Goal: Task Accomplishment & Management: Use online tool/utility

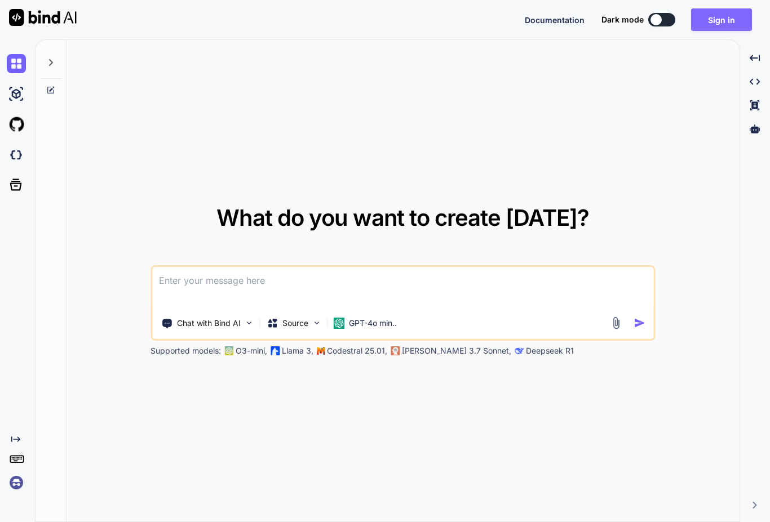
click at [725, 20] on button "Sign in" at bounding box center [721, 19] width 61 height 23
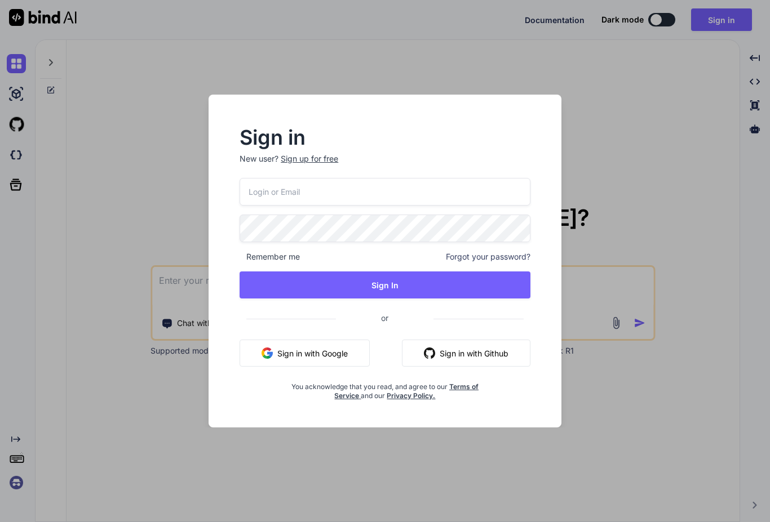
click at [276, 351] on button "Sign in with Google" at bounding box center [305, 353] width 130 height 27
click at [264, 353] on img "button" at bounding box center [267, 353] width 11 height 11
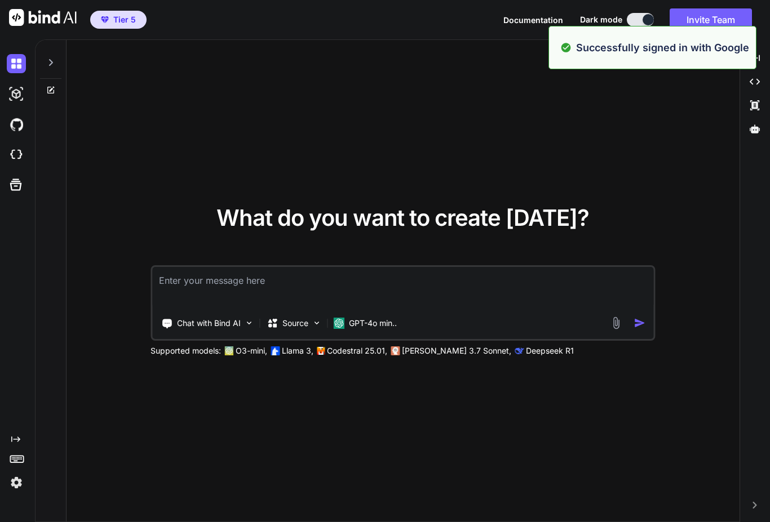
click at [463, 172] on div "What do you want to create today? Chat with Bind AI Source GPT-4o min.. Support…" at bounding box center [403, 281] width 673 height 483
click at [685, 157] on div "What do you want to create today? Chat with Bind AI Source GPT-4o min.. Support…" at bounding box center [403, 281] width 673 height 483
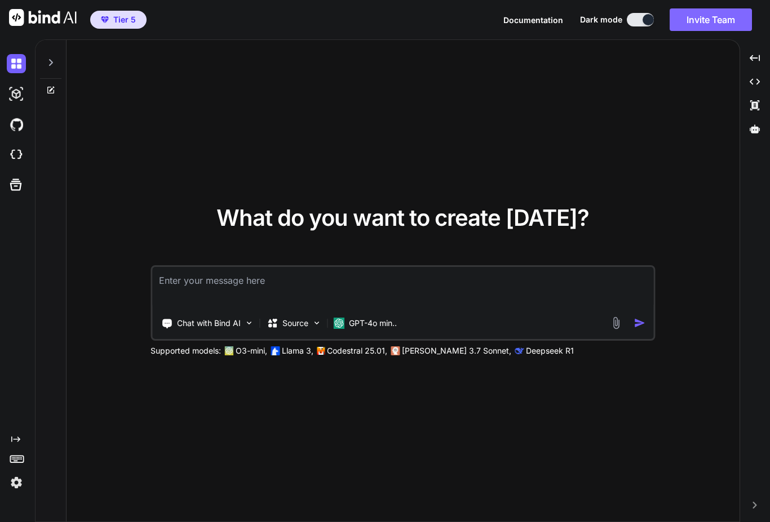
click at [703, 26] on button "Invite Team" at bounding box center [711, 19] width 82 height 23
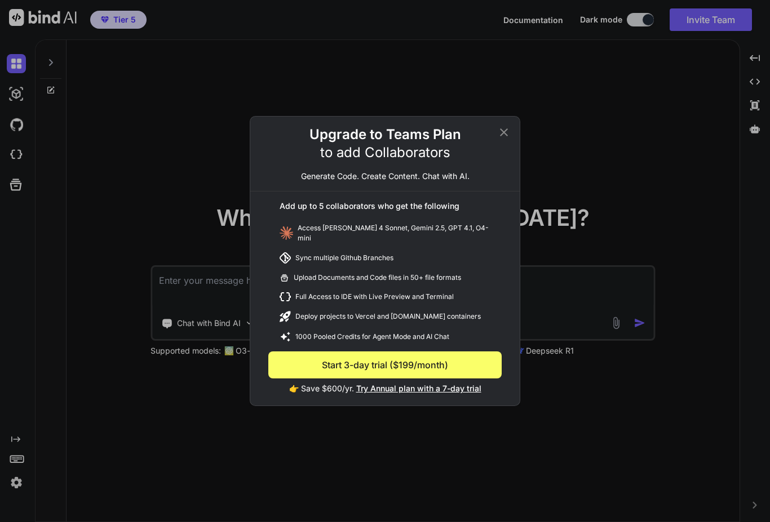
click at [503, 130] on icon at bounding box center [504, 133] width 14 height 14
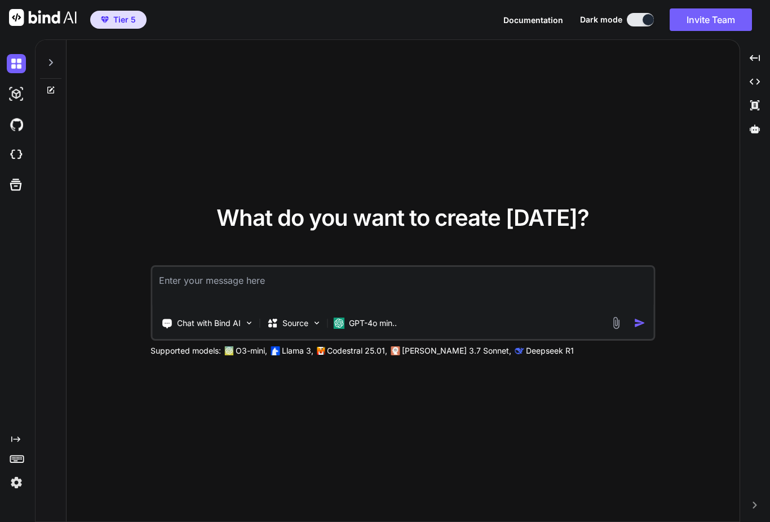
scroll to position [31, 0]
click at [364, 318] on p "GPT-4o min.." at bounding box center [373, 323] width 48 height 11
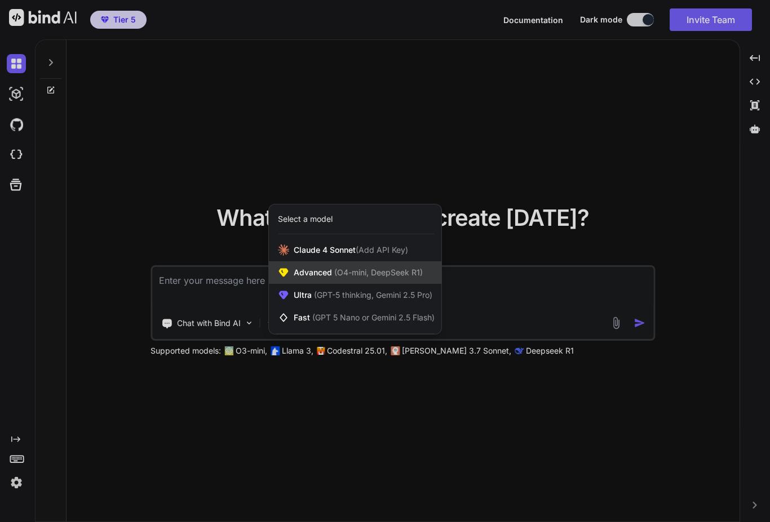
click at [286, 268] on icon at bounding box center [284, 272] width 10 height 8
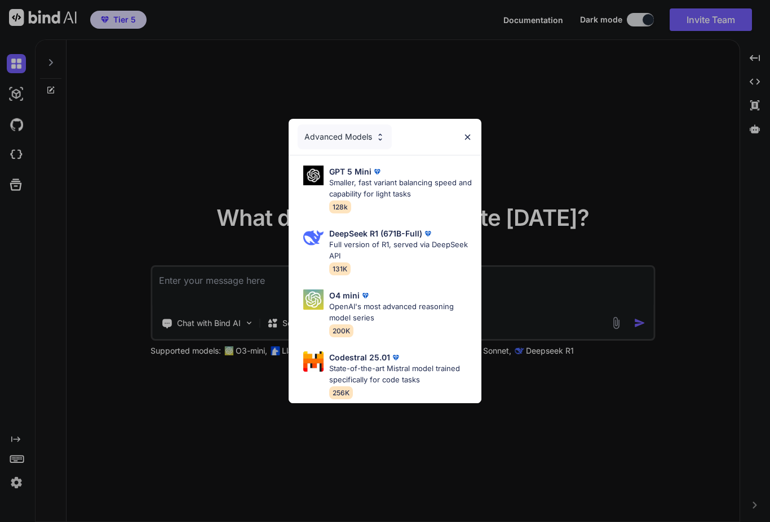
click at [469, 134] on img at bounding box center [468, 137] width 10 height 10
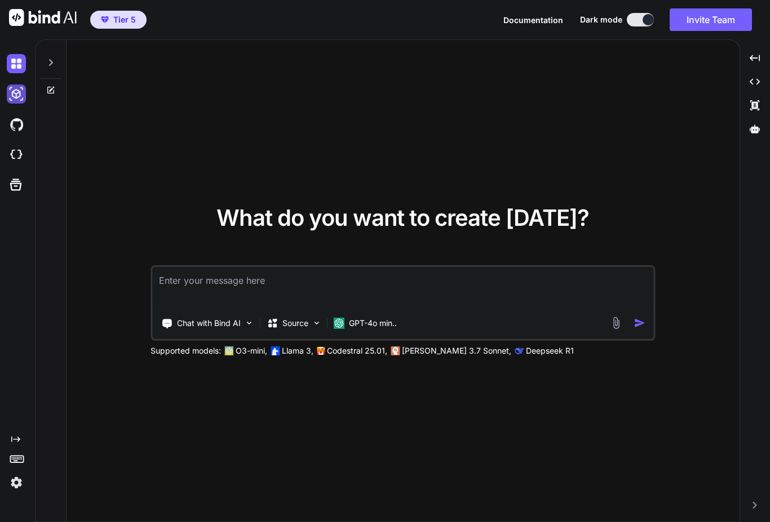
click at [13, 85] on img at bounding box center [16, 94] width 19 height 19
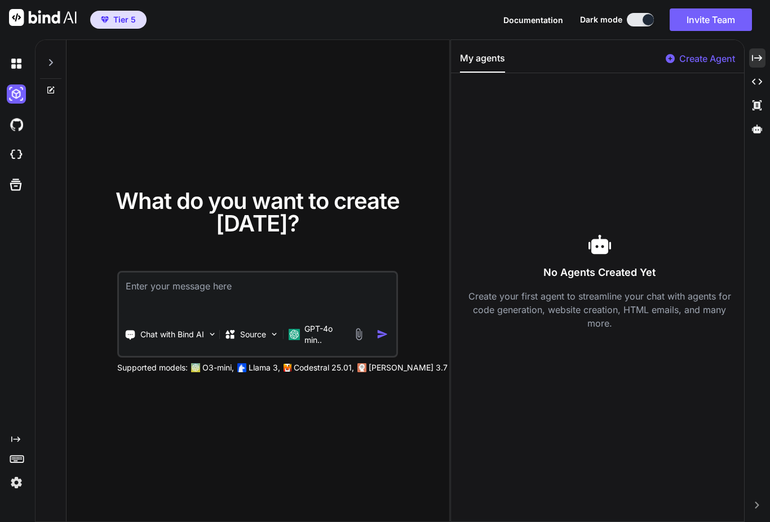
click at [758, 53] on icon "Created with Pixso." at bounding box center [757, 58] width 10 height 10
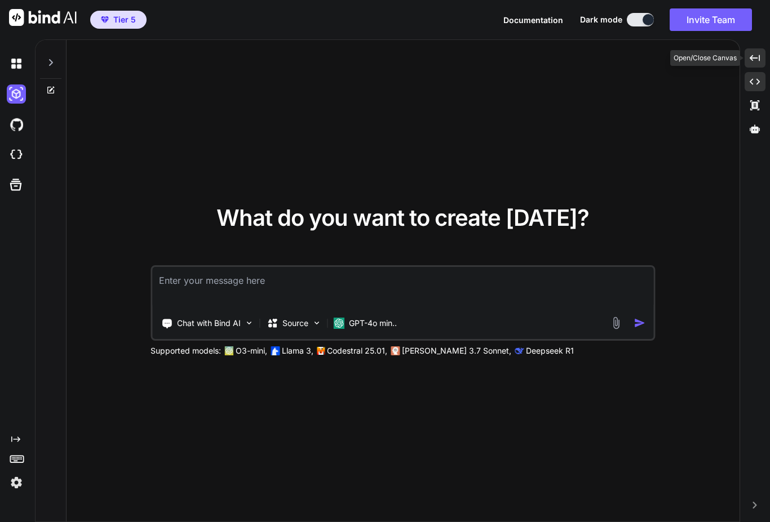
click at [758, 77] on icon "Created with Pixso." at bounding box center [755, 82] width 10 height 10
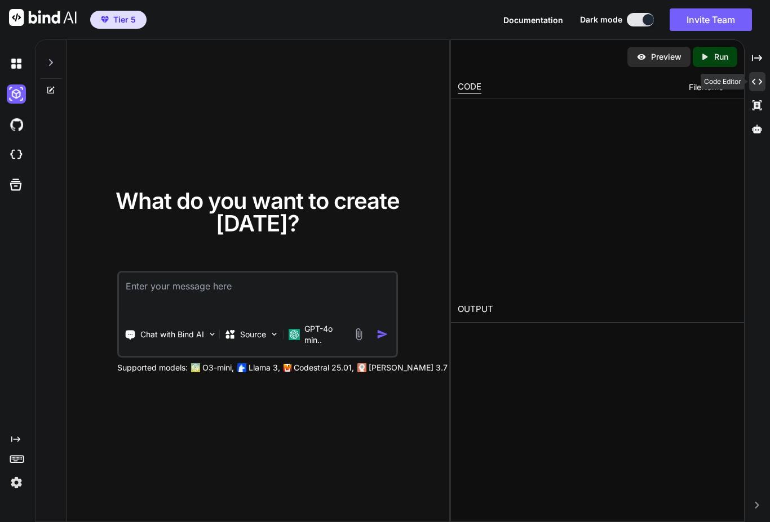
click at [761, 77] on icon "Created with Pixso." at bounding box center [757, 82] width 10 height 10
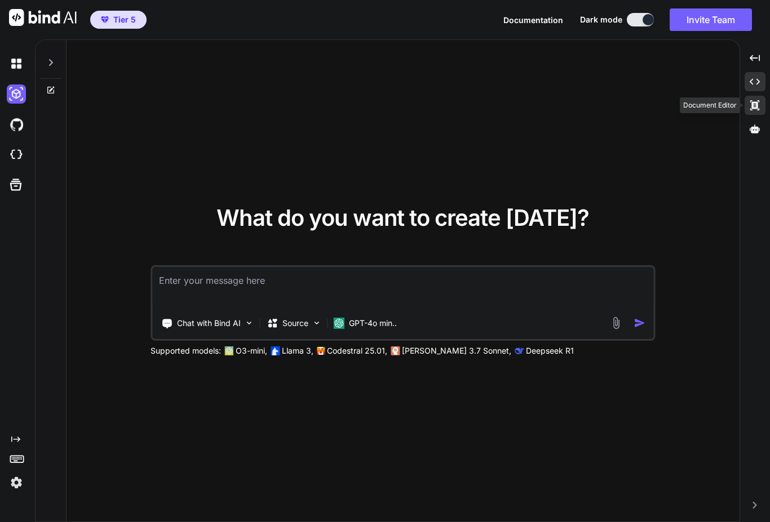
click at [757, 61] on icon at bounding box center [755, 58] width 10 height 6
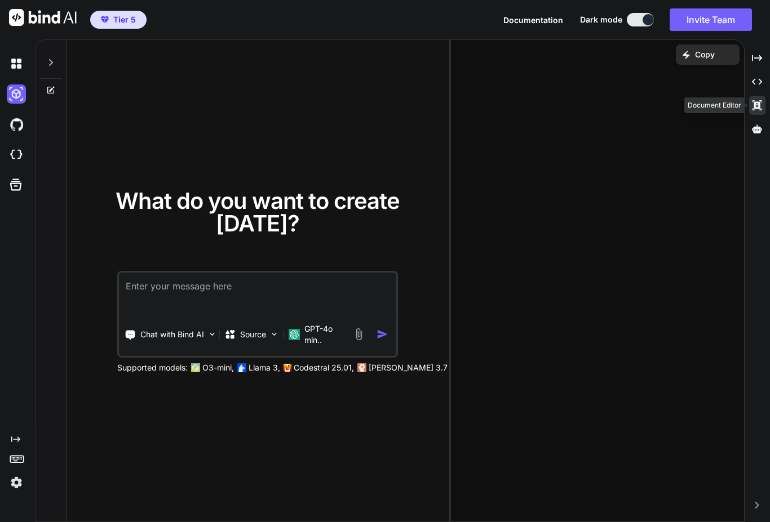
click at [755, 96] on div "Created with Pixso." at bounding box center [757, 105] width 16 height 19
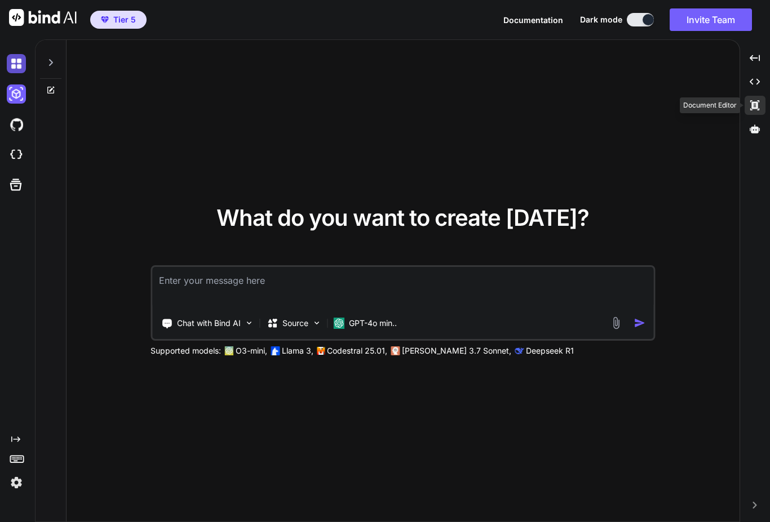
click at [23, 54] on img at bounding box center [16, 63] width 19 height 19
click at [50, 40] on div at bounding box center [50, 59] width 21 height 39
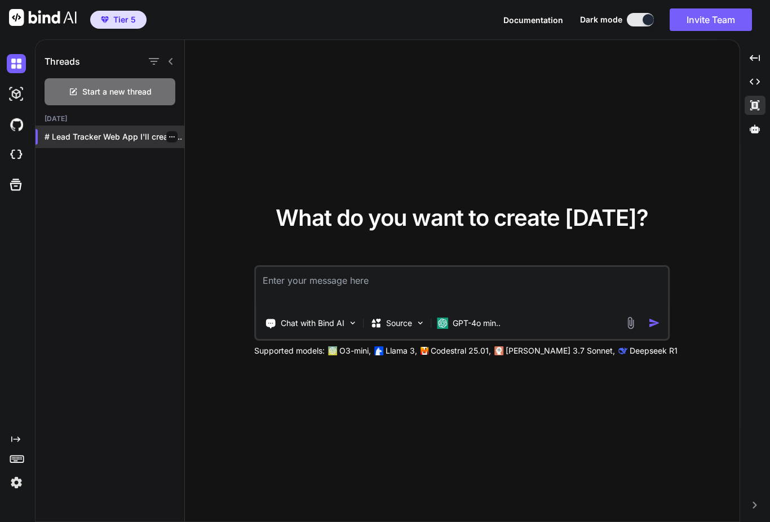
click at [69, 131] on p "# Lead Tracker Web App I'll create..." at bounding box center [115, 136] width 140 height 11
click at [77, 131] on p "# Lead Tracker Web App I'll create..." at bounding box center [115, 136] width 140 height 11
click at [85, 126] on div "# Lead Tracker Web App I'll create..." at bounding box center [110, 137] width 149 height 23
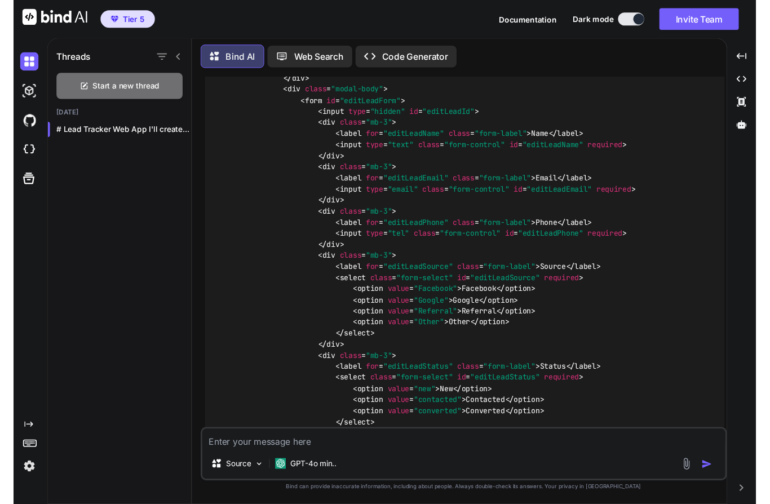
scroll to position [2854, 0]
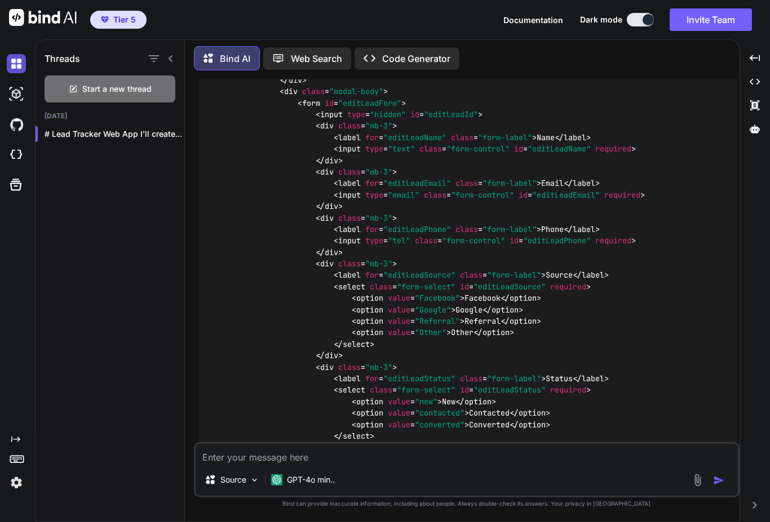
click at [11, 64] on img at bounding box center [16, 63] width 19 height 19
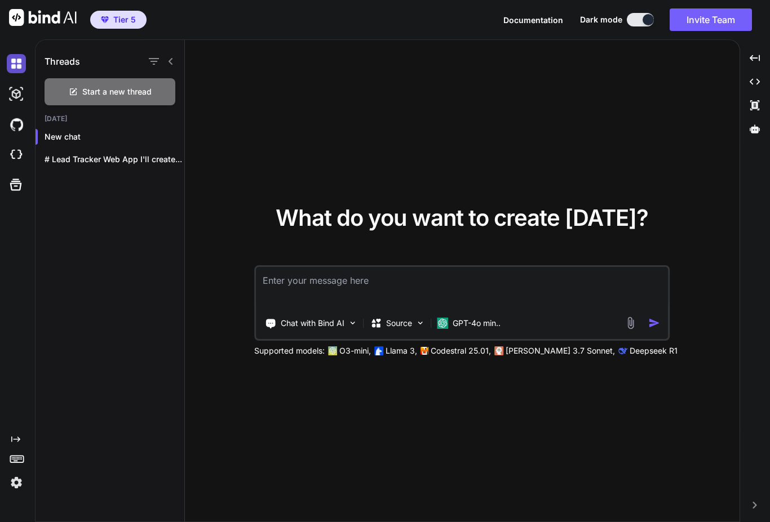
click at [8, 69] on img at bounding box center [16, 63] width 19 height 19
click at [13, 444] on icon "Created with Pixso." at bounding box center [15, 439] width 9 height 9
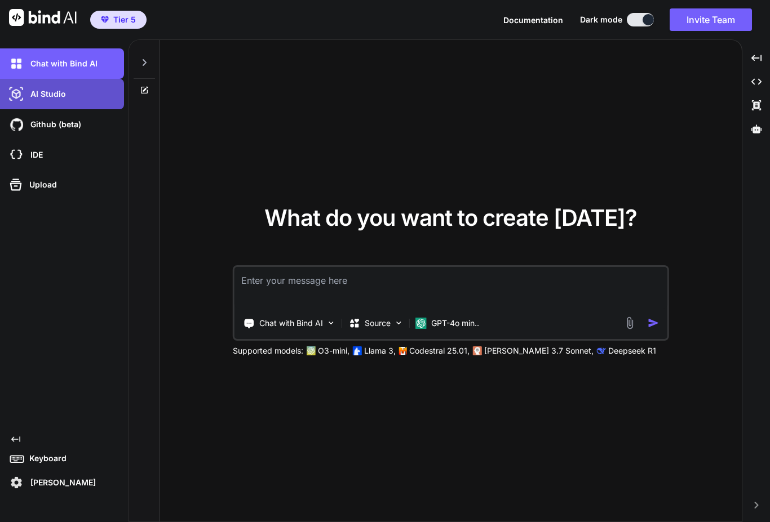
click at [32, 94] on p "AI Studio" at bounding box center [46, 93] width 40 height 11
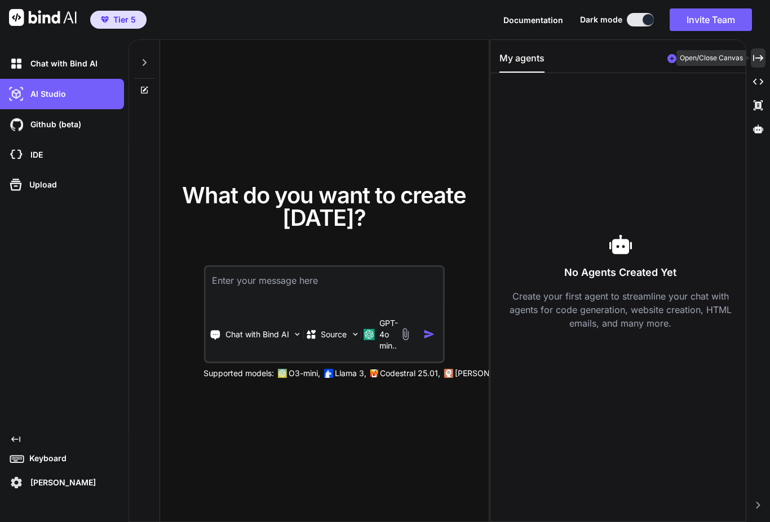
click at [751, 61] on div "Created with Pixso." at bounding box center [758, 57] width 15 height 19
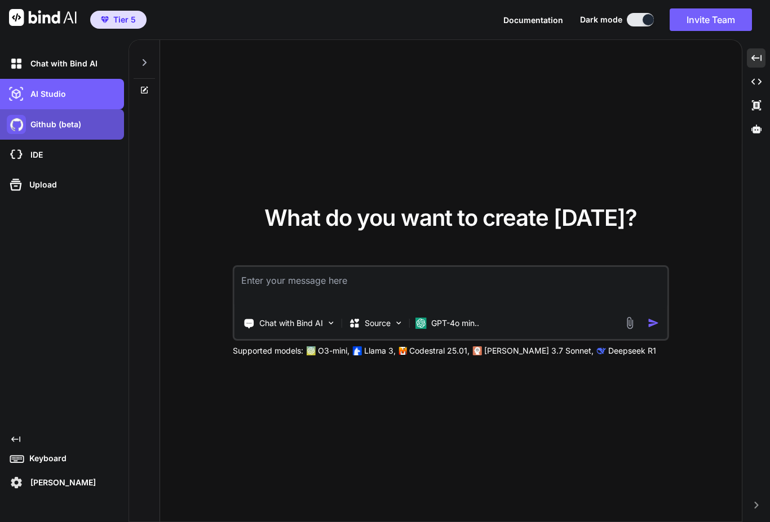
click at [25, 125] on img at bounding box center [16, 124] width 19 height 19
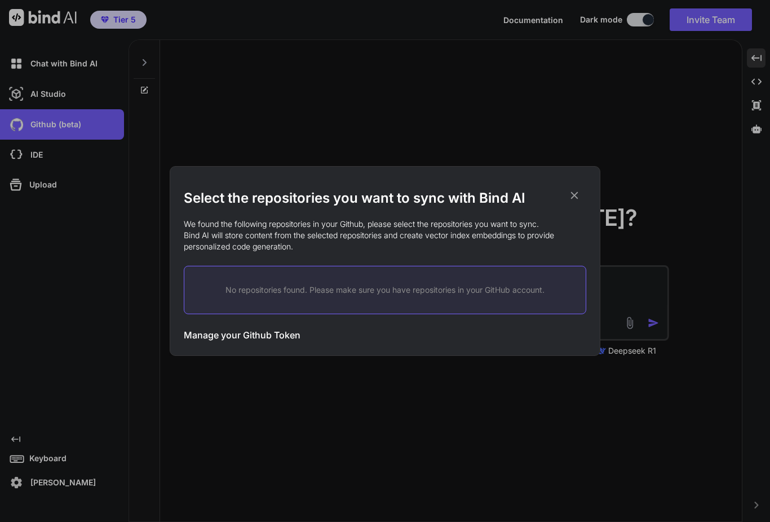
click at [579, 185] on div "Select the repositories you want to sync with Bind AI We found the following re…" at bounding box center [385, 261] width 402 height 189
click at [574, 191] on icon at bounding box center [574, 195] width 12 height 12
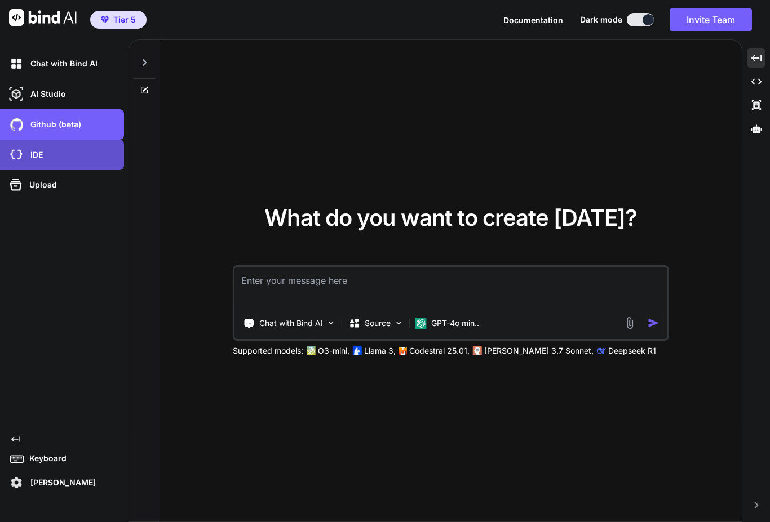
click at [33, 157] on p "IDE" at bounding box center [34, 154] width 17 height 11
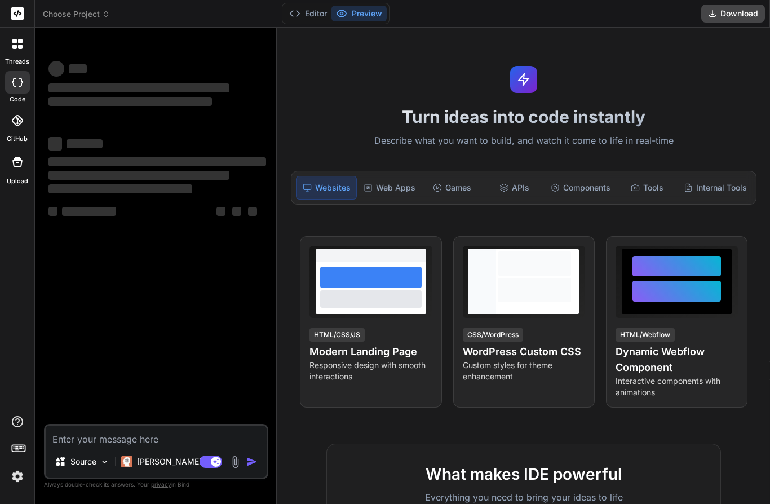
scroll to position [50, 0]
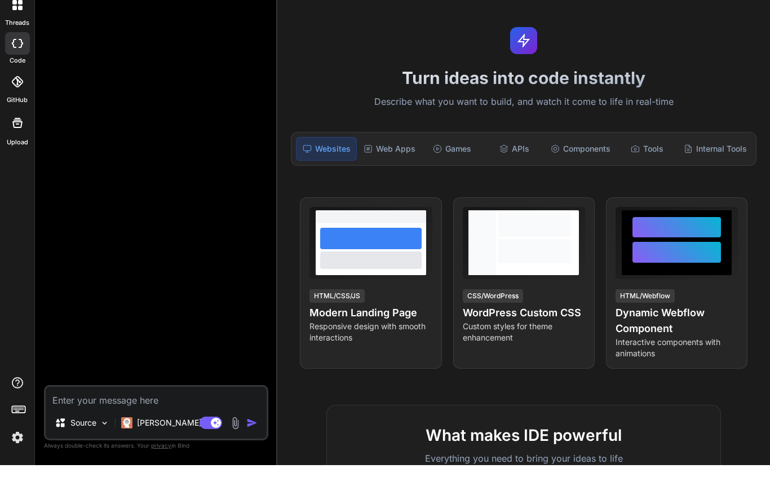
type textarea "x"
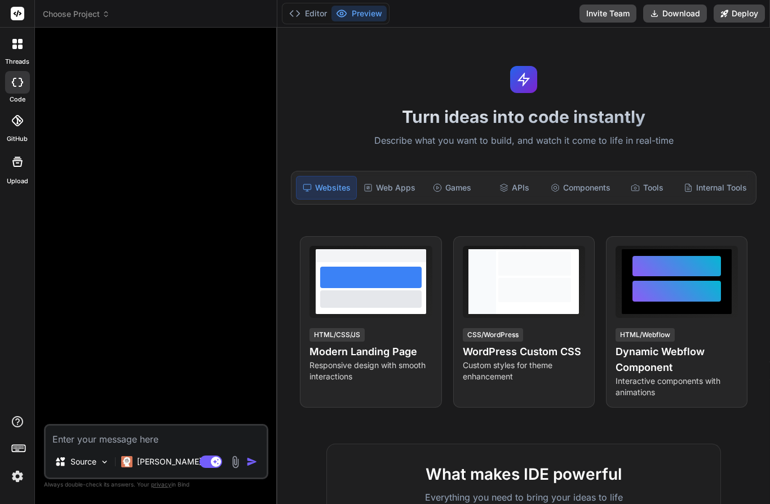
scroll to position [0, 0]
click at [74, 11] on span "Choose Project" at bounding box center [76, 13] width 67 height 11
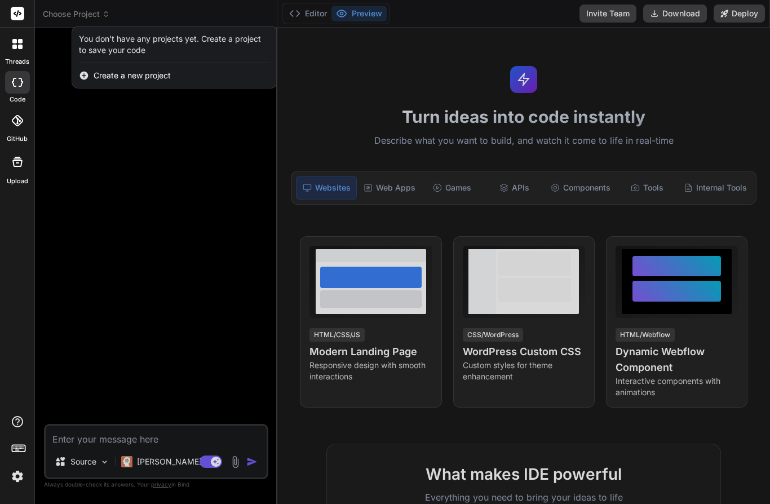
click at [88, 75] on icon at bounding box center [84, 76] width 8 height 8
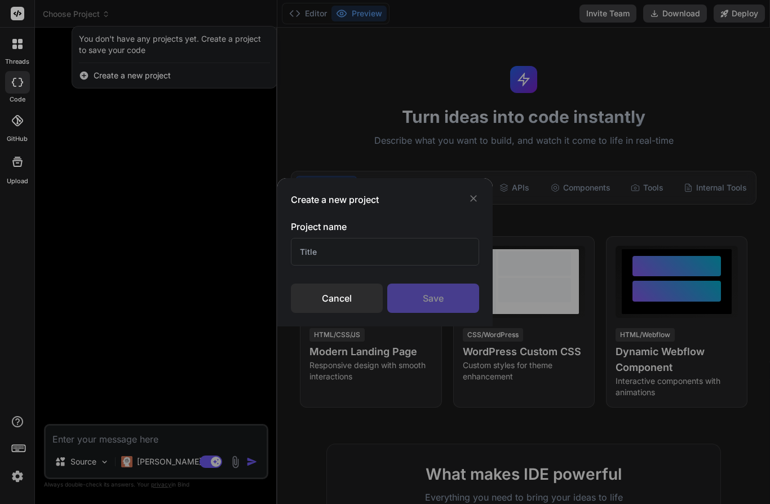
click at [312, 253] on input "text" at bounding box center [385, 252] width 188 height 28
type input "Notion"
click at [414, 296] on div "Save" at bounding box center [433, 298] width 92 height 29
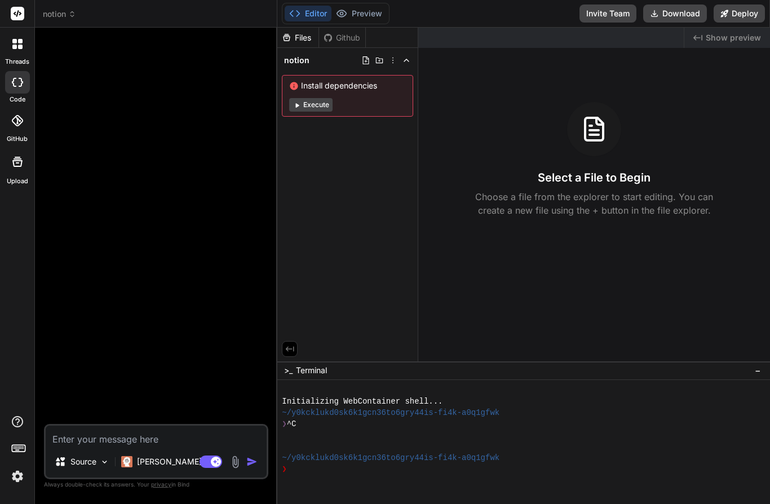
click at [316, 100] on button "Execute" at bounding box center [310, 105] width 43 height 14
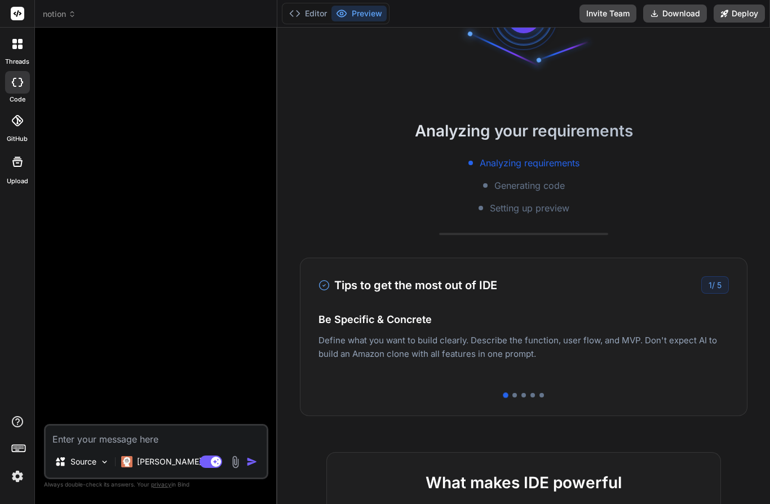
scroll to position [95, 0]
click at [718, 286] on span "5" at bounding box center [719, 286] width 5 height 10
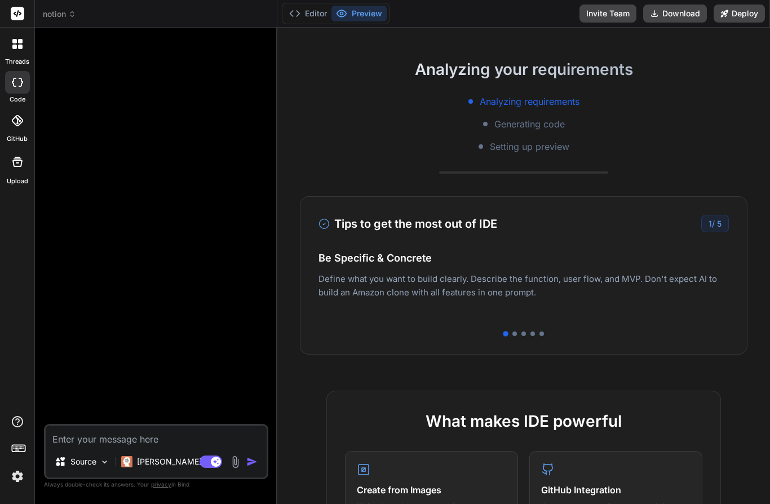
scroll to position [160, 0]
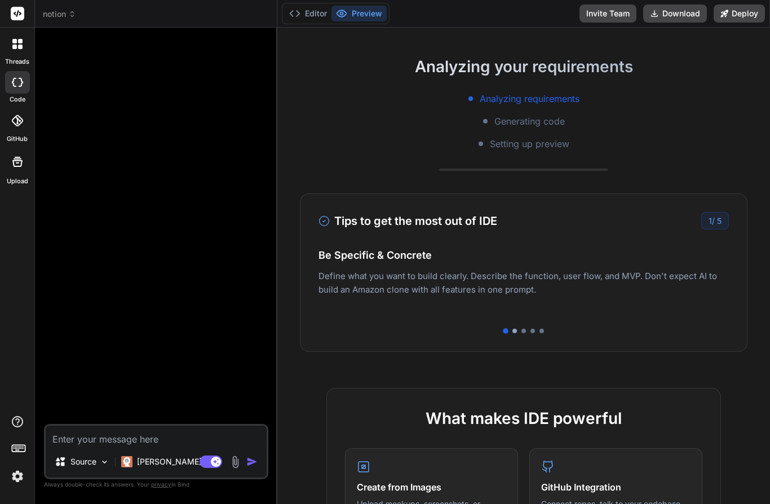
click at [513, 330] on div at bounding box center [514, 331] width 5 height 5
click at [524, 331] on div at bounding box center [523, 331] width 5 height 5
click at [534, 329] on div at bounding box center [532, 331] width 5 height 5
click at [542, 331] on div at bounding box center [541, 331] width 5 height 5
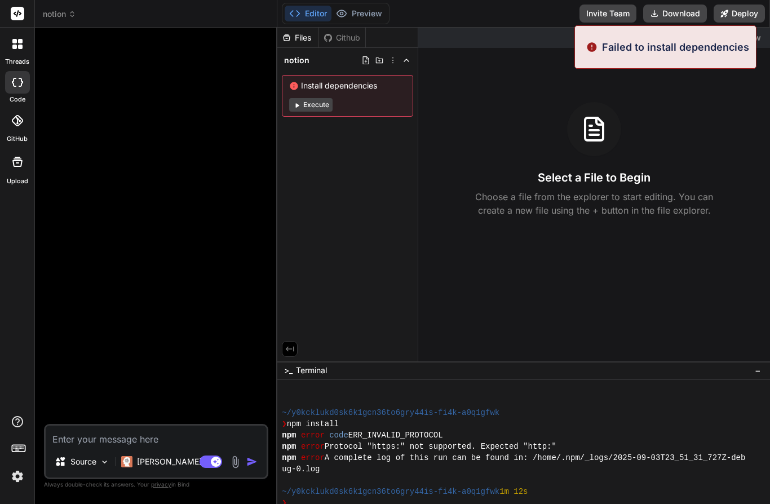
scroll to position [1, 0]
click at [683, 302] on div "Created with Pixso. Show preview Select a File to Begin Choose a file from the …" at bounding box center [594, 195] width 352 height 334
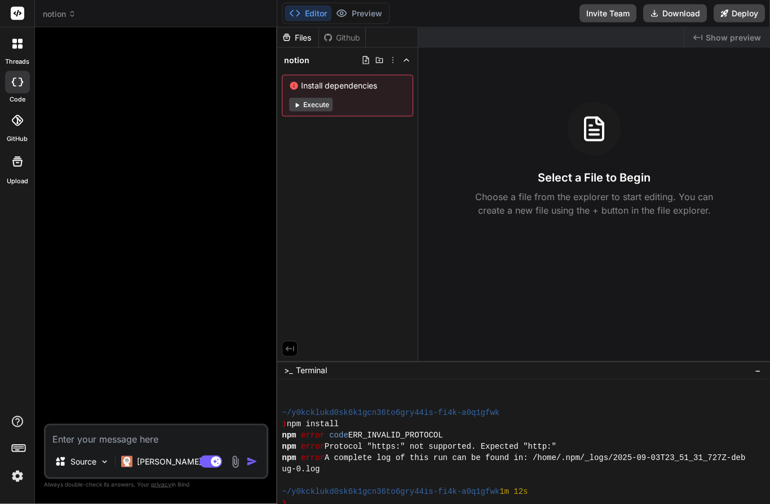
scroll to position [1, 0]
click at [295, 6] on button "Editor" at bounding box center [308, 14] width 47 height 16
click at [303, 12] on button "Editor" at bounding box center [308, 14] width 47 height 16
click at [16, 45] on icon at bounding box center [14, 47] width 5 height 5
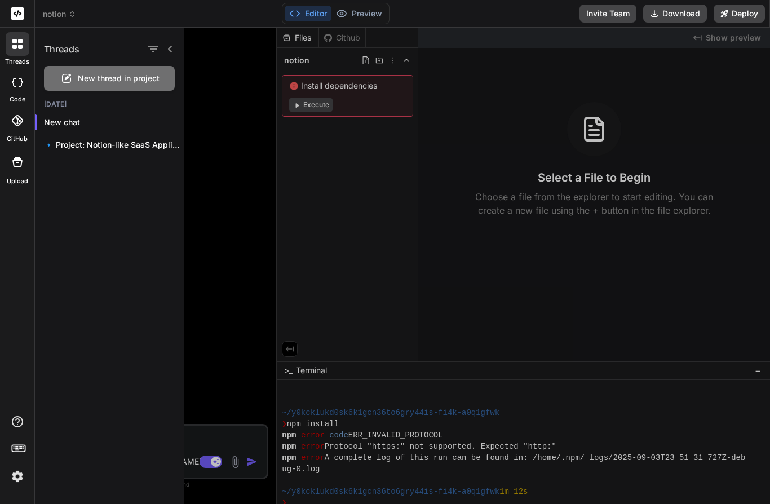
click at [232, 253] on div at bounding box center [477, 266] width 586 height 476
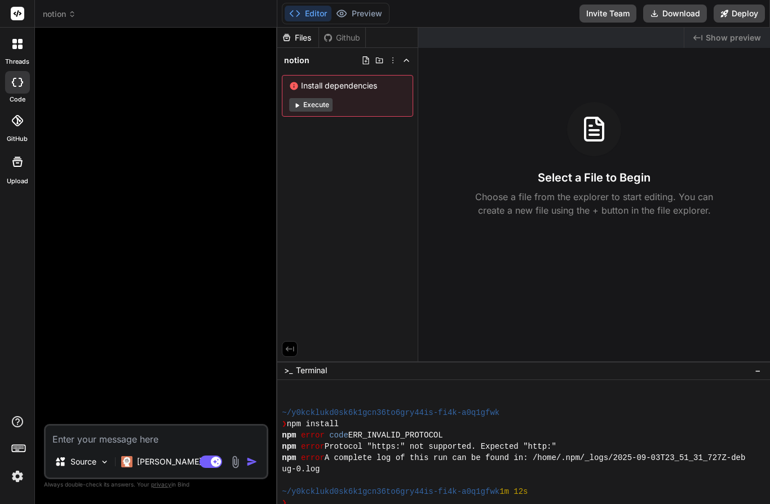
click at [12, 46] on icon at bounding box center [14, 47] width 5 height 5
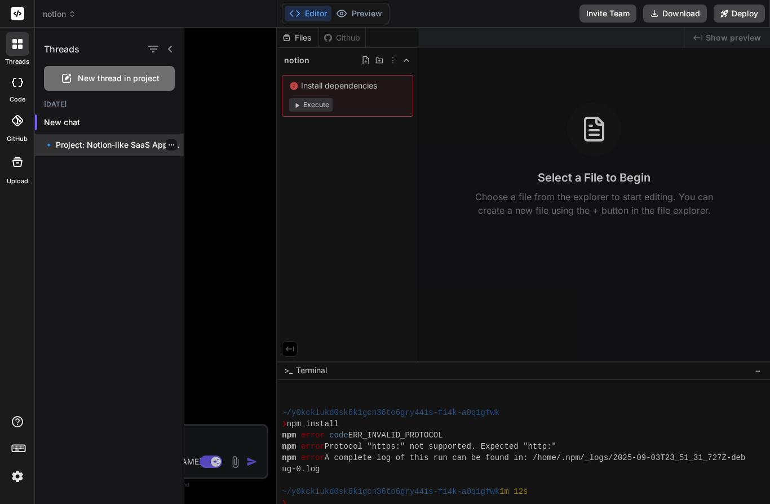
click at [100, 147] on p "🔹 Project: Notion-like SaaS Application 🔧 Tech..." at bounding box center [114, 144] width 140 height 11
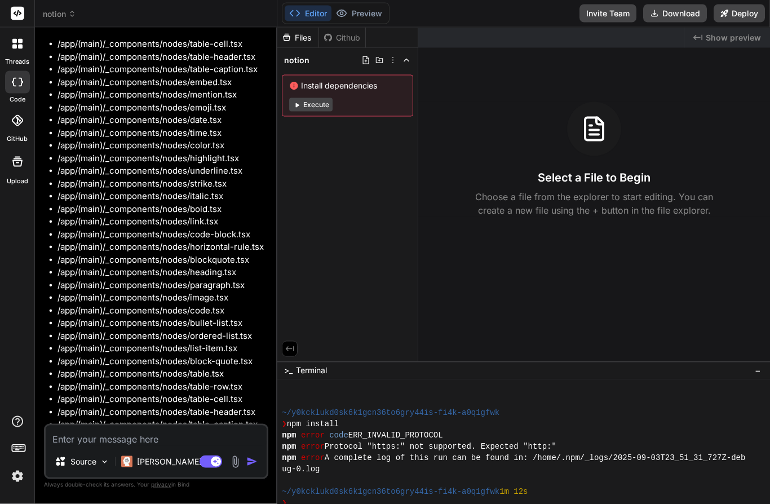
scroll to position [37, 0]
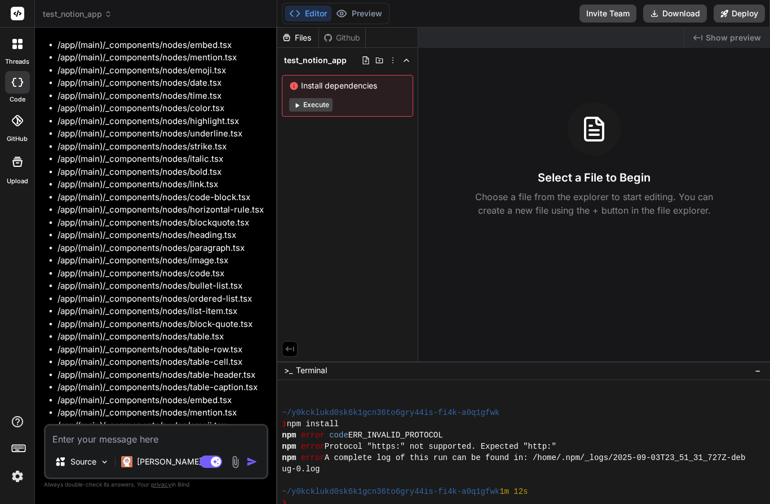
click at [313, 98] on button "Execute" at bounding box center [310, 105] width 43 height 14
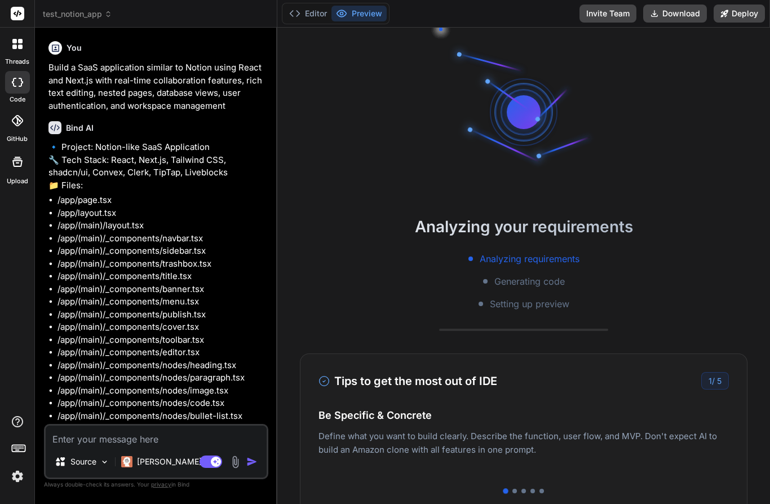
scroll to position [0, 0]
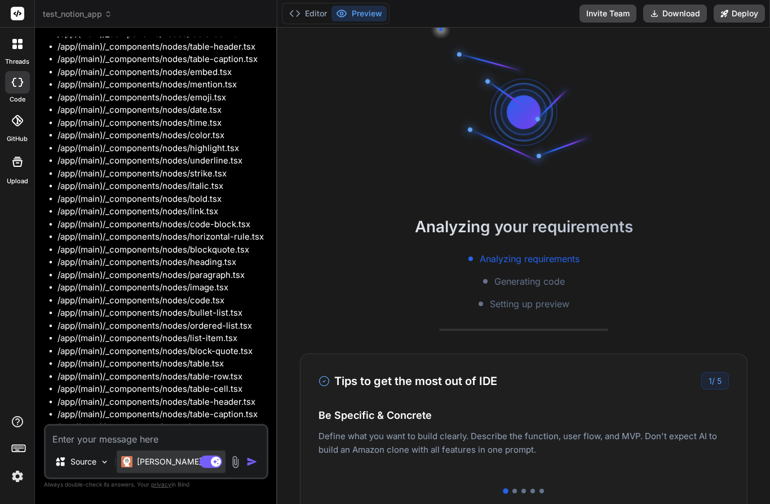
click at [141, 467] on p "[PERSON_NAME] 4 S.." at bounding box center [179, 461] width 84 height 11
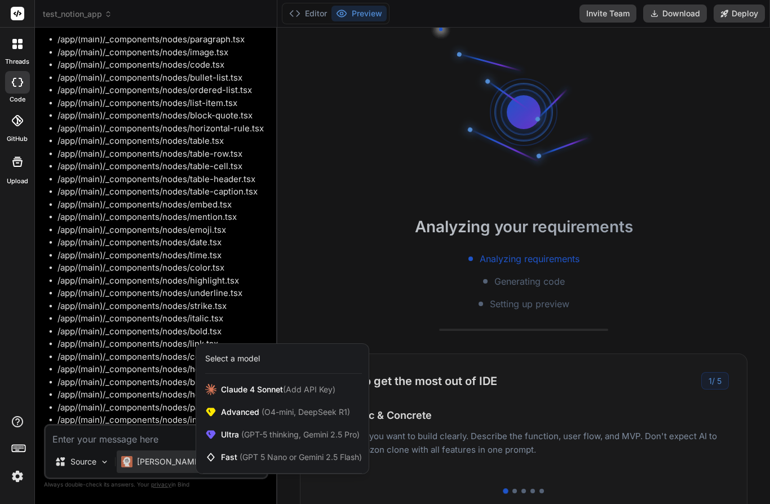
scroll to position [336, 0]
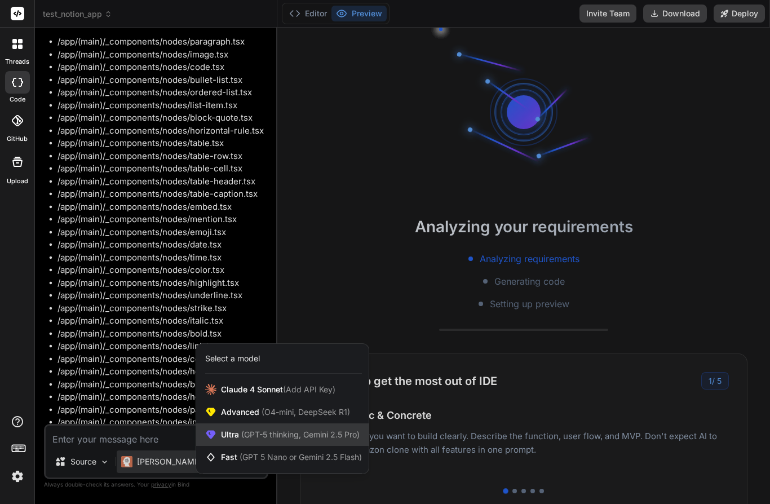
click at [226, 440] on span "Ultra (GPT-5 thinking, Gemini 2.5 Pro)" at bounding box center [290, 434] width 139 height 11
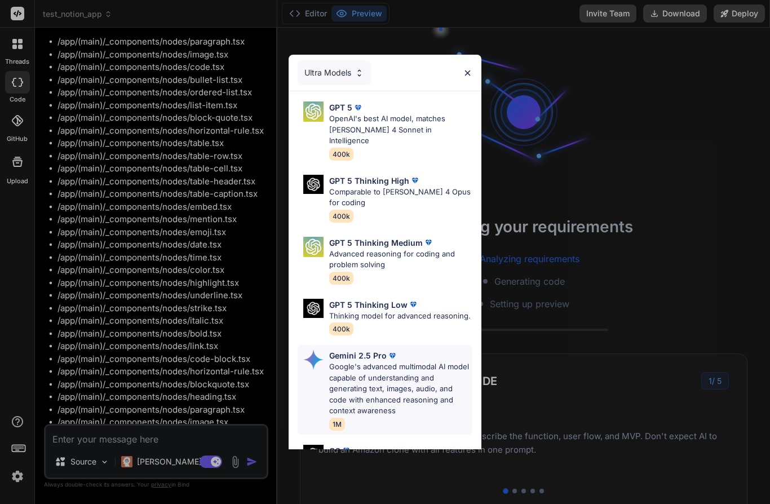
click at [323, 349] on img at bounding box center [313, 359] width 20 height 20
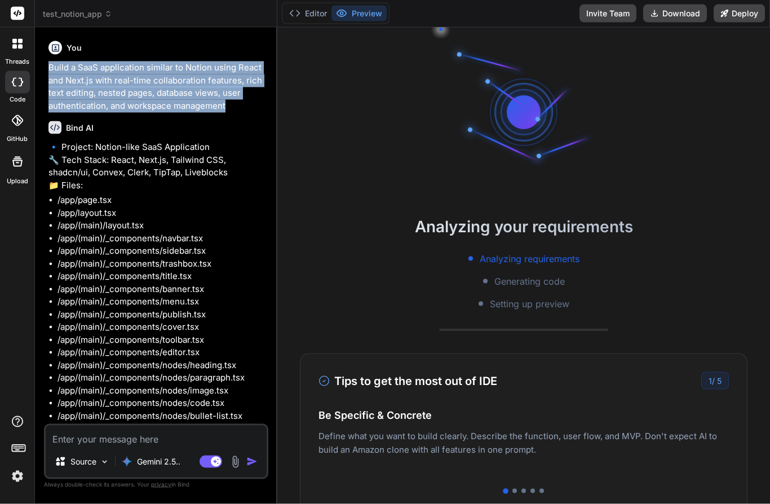
scroll to position [0, 0]
click at [12, 48] on icon at bounding box center [14, 47] width 5 height 5
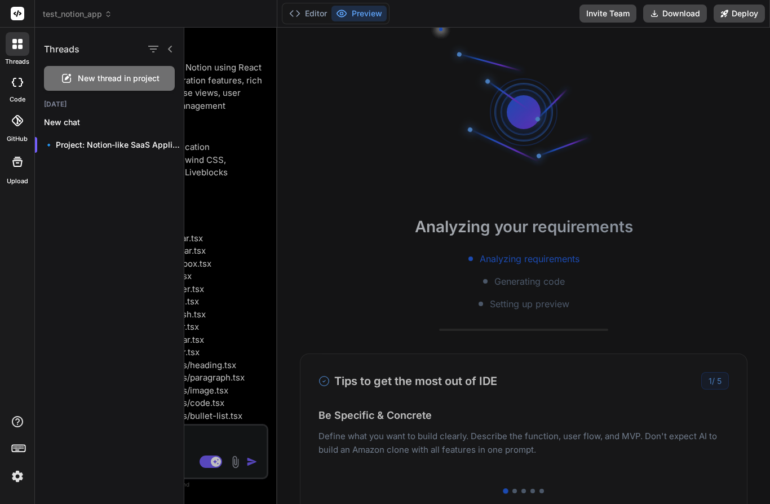
click at [68, 199] on div "Threads New thread in project [DATE] New chat 🔹 Project: Notion-like SaaS Appli…" at bounding box center [109, 266] width 149 height 476
click at [173, 42] on div at bounding box center [159, 49] width 29 height 16
click at [13, 11] on rect at bounding box center [18, 14] width 14 height 14
click at [14, 16] on rect at bounding box center [18, 14] width 14 height 14
click at [114, 316] on div "Threads New thread in project [DATE] New chat 🔹 Project: Notion-like SaaS Appli…" at bounding box center [109, 266] width 149 height 476
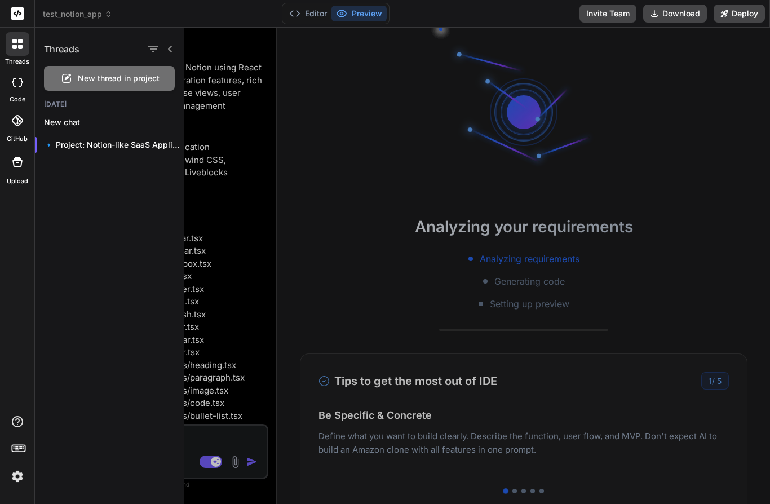
click at [170, 57] on div "Threads" at bounding box center [109, 47] width 149 height 38
click at [167, 45] on icon at bounding box center [170, 49] width 9 height 9
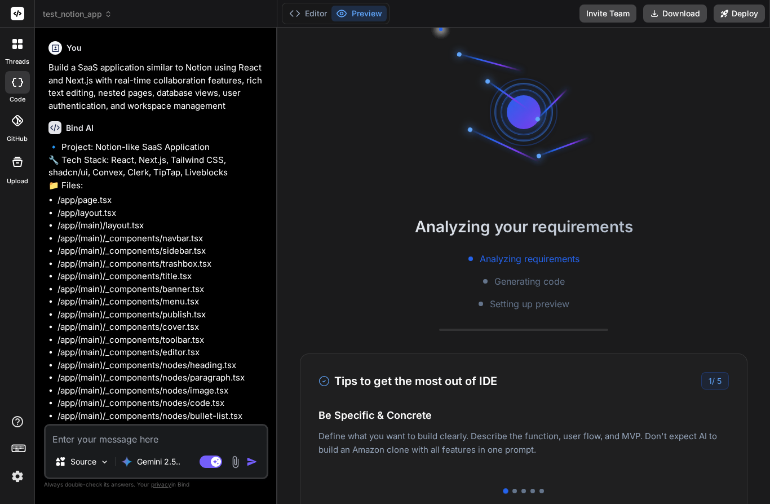
click at [11, 45] on div at bounding box center [18, 44] width 24 height 24
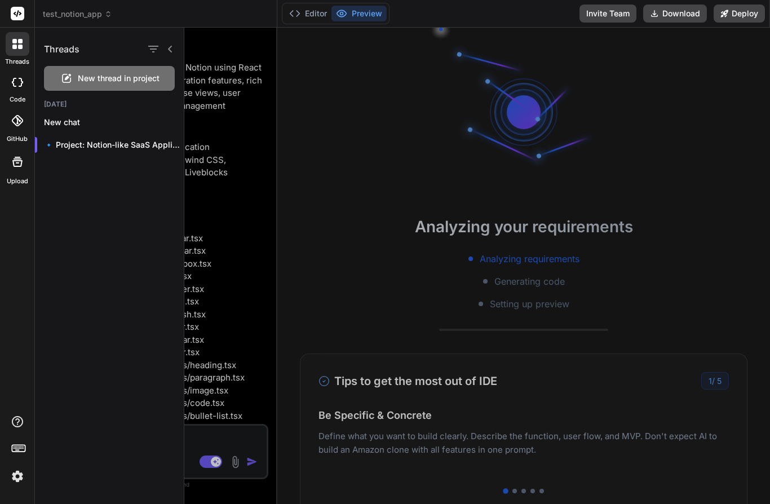
click at [10, 12] on div at bounding box center [17, 14] width 34 height 28
click at [10, 11] on div at bounding box center [17, 14] width 34 height 28
click at [14, 12] on rect at bounding box center [18, 14] width 14 height 14
click at [63, 12] on span "test_notion_app" at bounding box center [77, 13] width 69 height 11
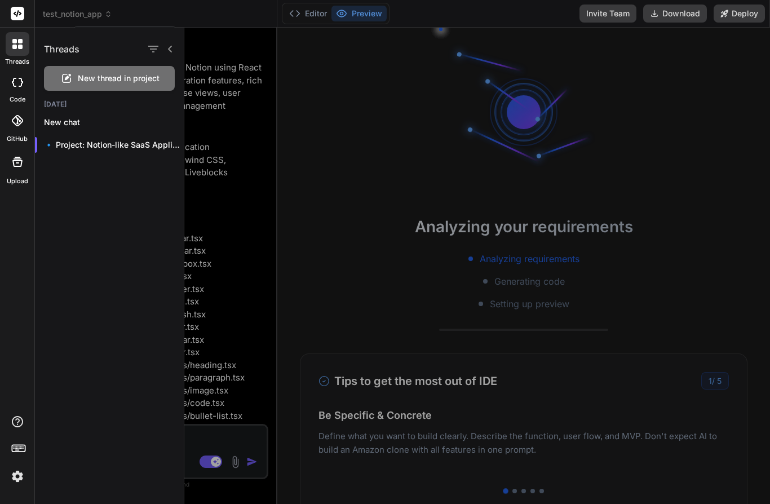
click at [103, 12] on div at bounding box center [385, 252] width 770 height 504
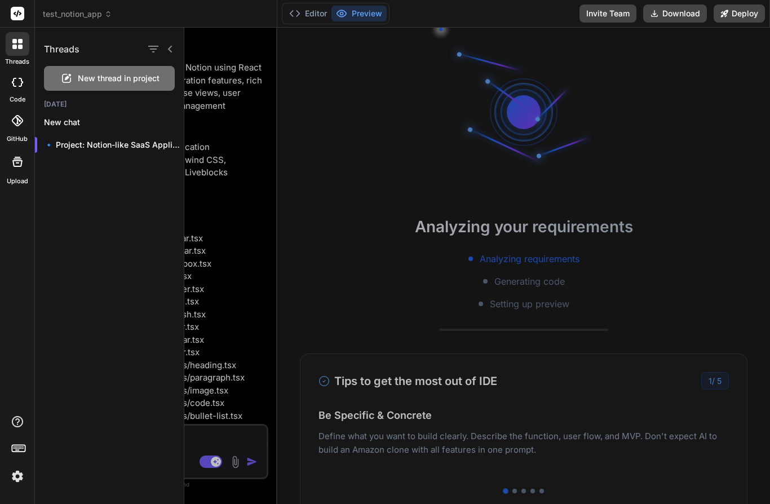
click at [65, 11] on span "test_notion_app" at bounding box center [77, 13] width 69 height 11
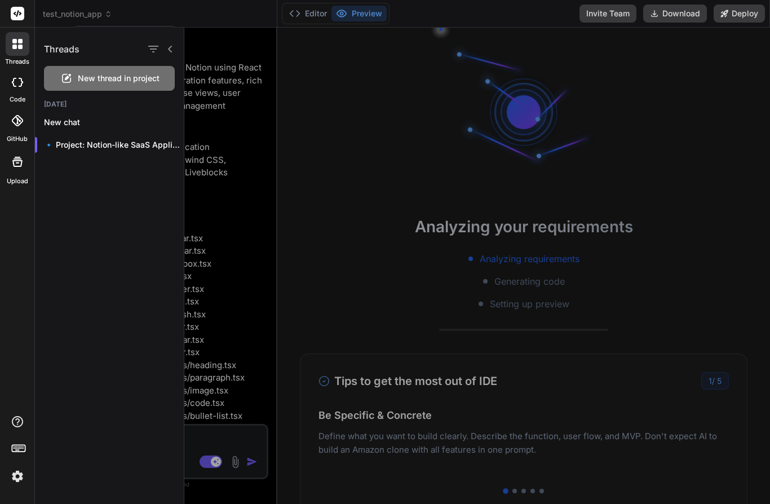
click at [66, 17] on div at bounding box center [385, 252] width 770 height 504
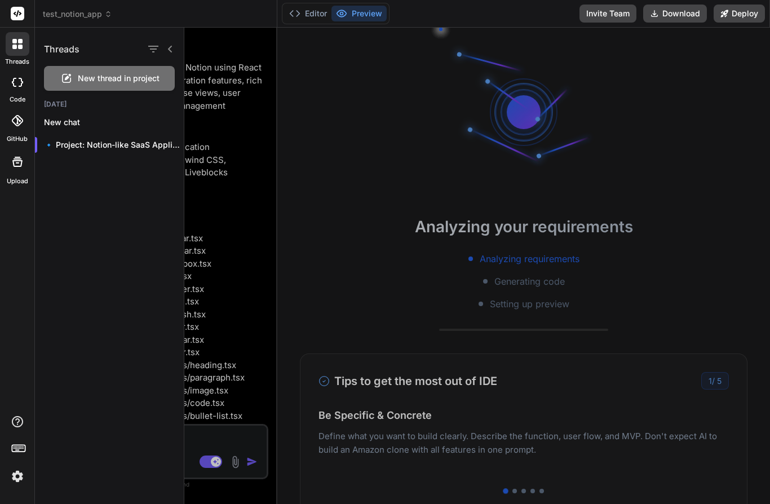
click at [68, 19] on span "test_notion_app" at bounding box center [77, 13] width 69 height 11
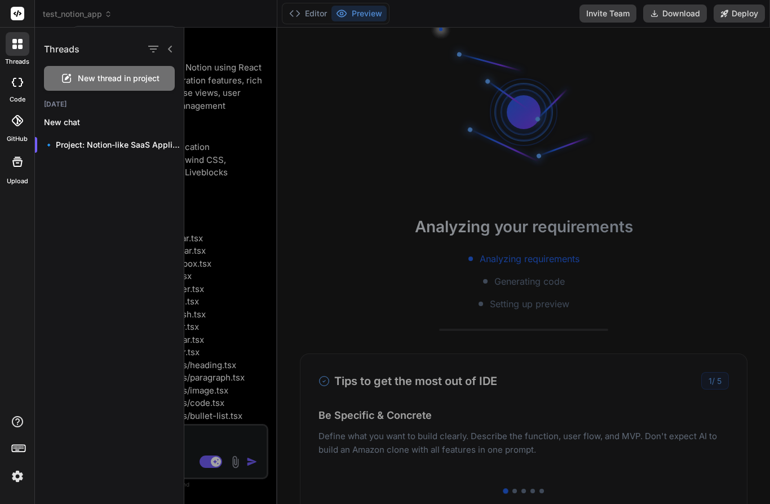
click at [67, 17] on div at bounding box center [385, 252] width 770 height 504
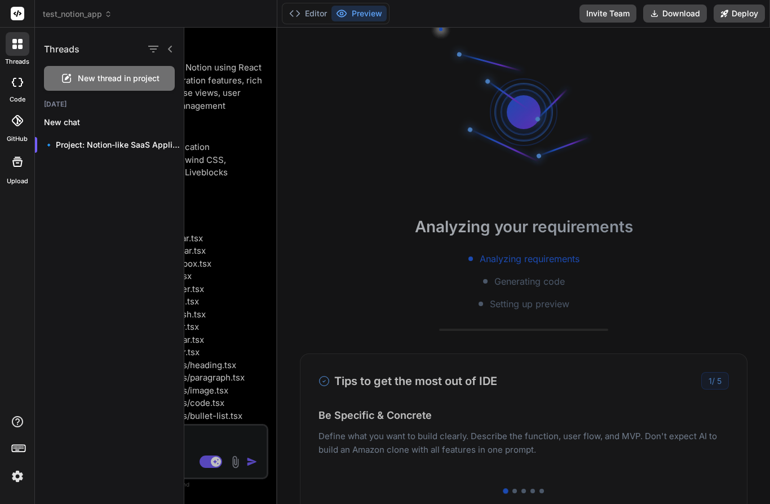
click at [64, 49] on h1 "Threads" at bounding box center [62, 49] width 36 height 14
click at [61, 46] on h1 "Threads" at bounding box center [62, 49] width 36 height 14
click at [170, 45] on icon at bounding box center [170, 49] width 9 height 9
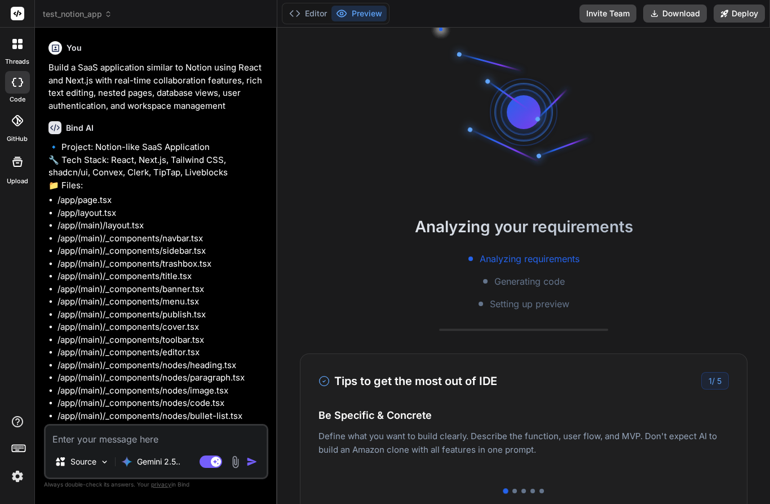
click at [105, 15] on icon at bounding box center [108, 14] width 8 height 8
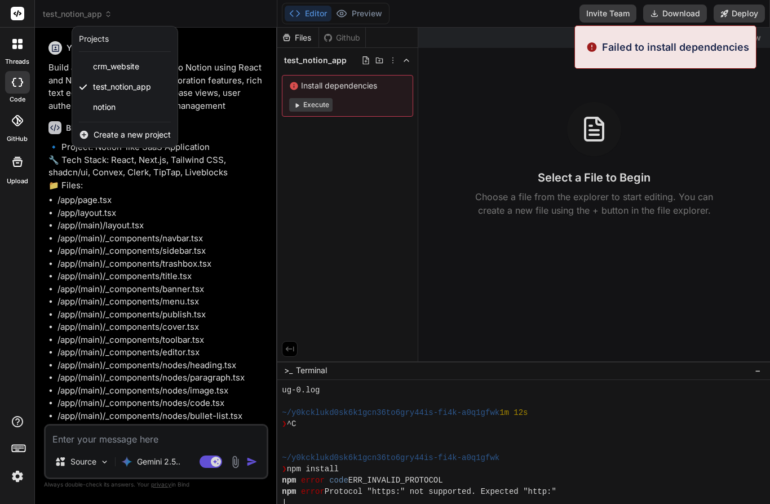
scroll to position [214, 0]
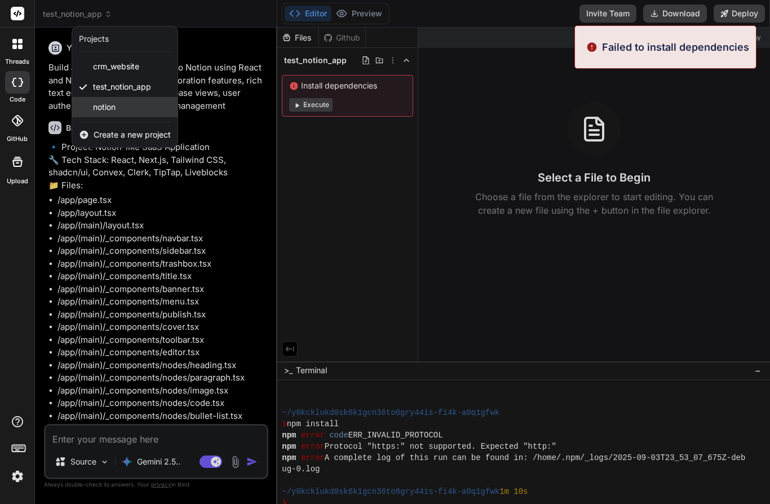
click at [100, 109] on span "notion" at bounding box center [104, 106] width 23 height 11
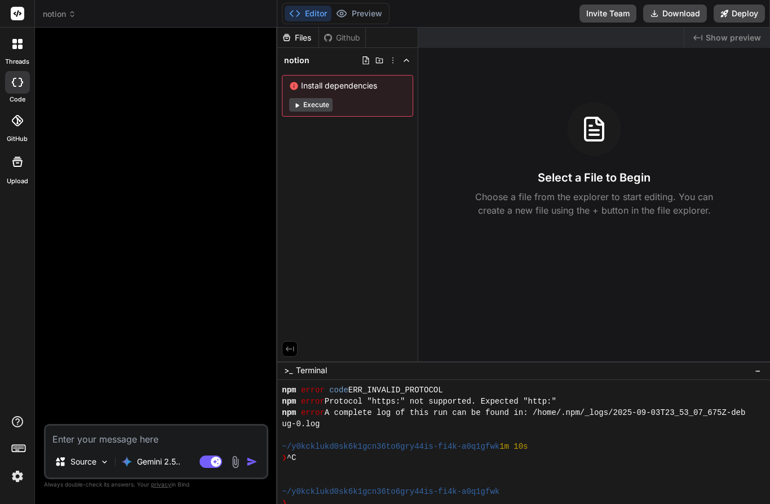
scroll to position [50, 0]
click at [62, 428] on textarea at bounding box center [156, 436] width 221 height 20
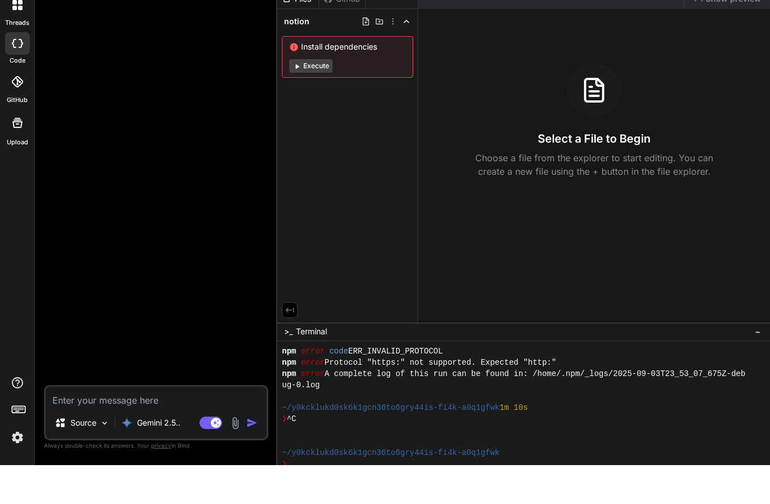
paste textarea "Build a SaaS application similar to Notion using React and Next.js with real-ti…"
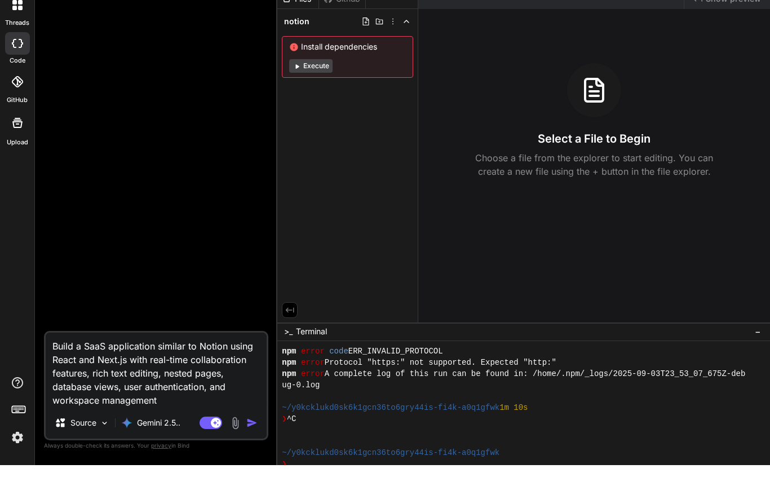
type textarea "x"
type textarea "Build a SaaS application similar to Notion using React and Next.js with real-ti…"
click at [251, 456] on img "button" at bounding box center [251, 461] width 11 height 11
type textarea "x"
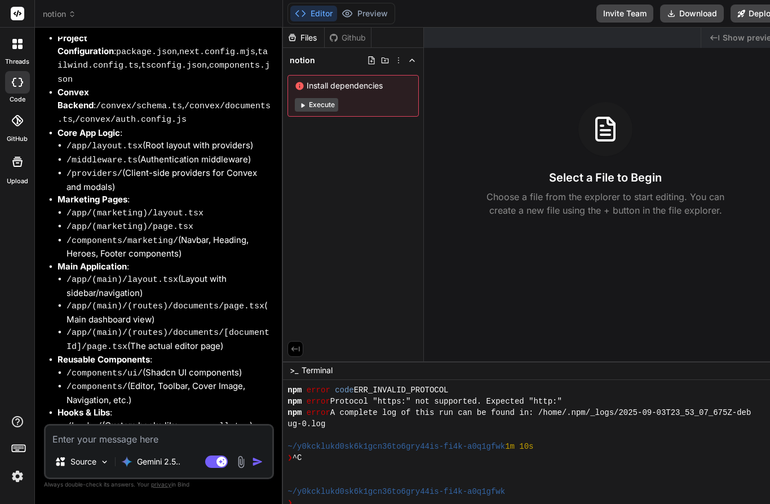
scroll to position [247, 0]
click at [81, 446] on textarea at bounding box center [159, 436] width 227 height 20
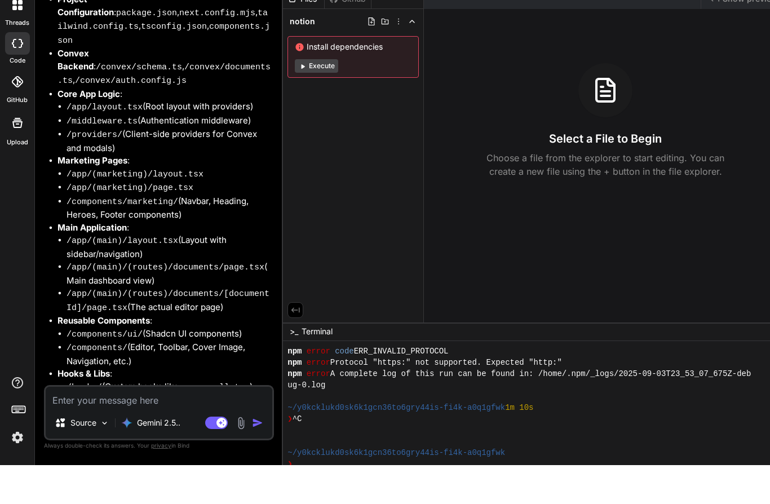
type textarea "x"
type textarea "Y"
type textarea "x"
type textarea "Ye"
type textarea "x"
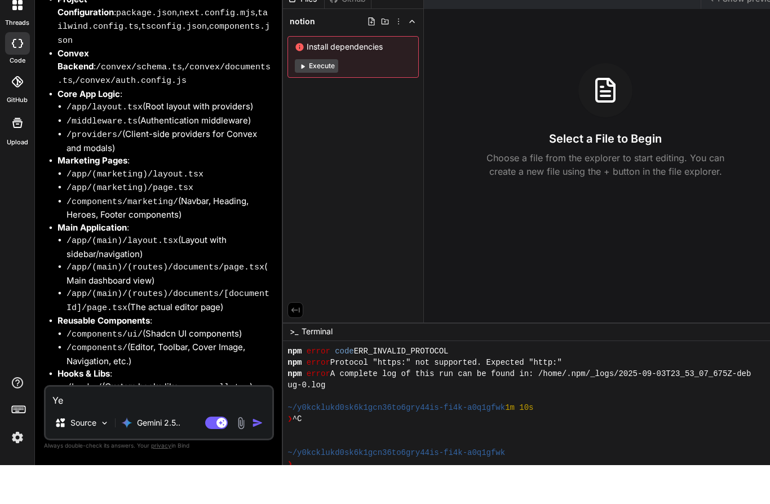
type textarea "Yes"
type textarea "x"
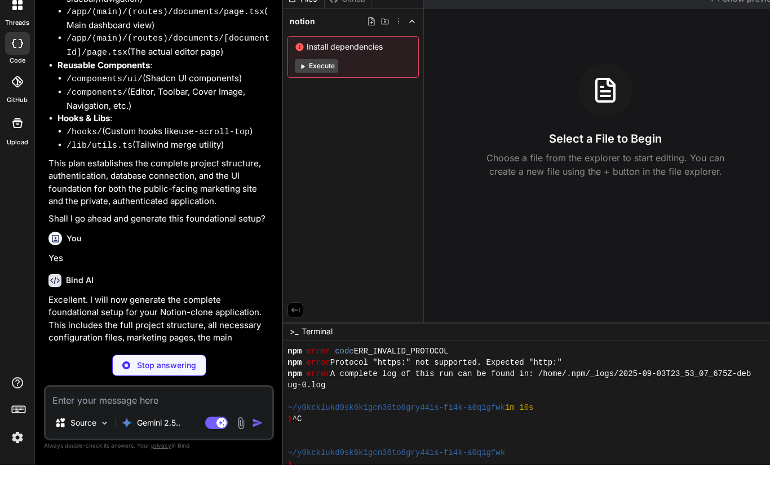
scroll to position [502, 0]
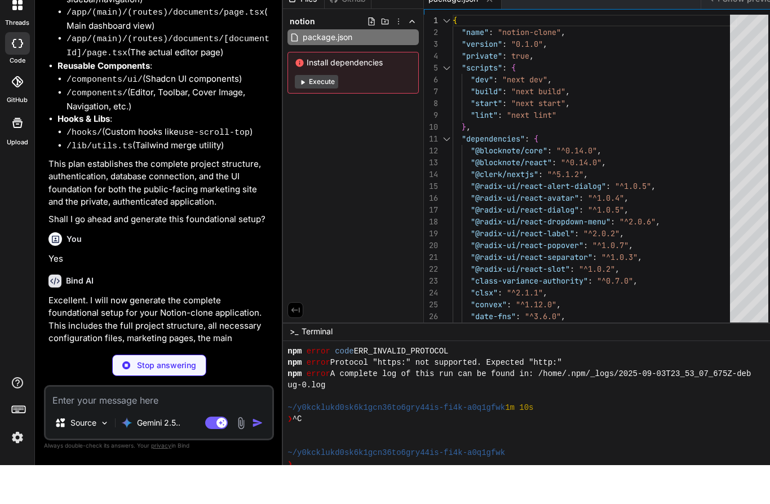
type textarea "x"
type textarea "export default nextConfig;"
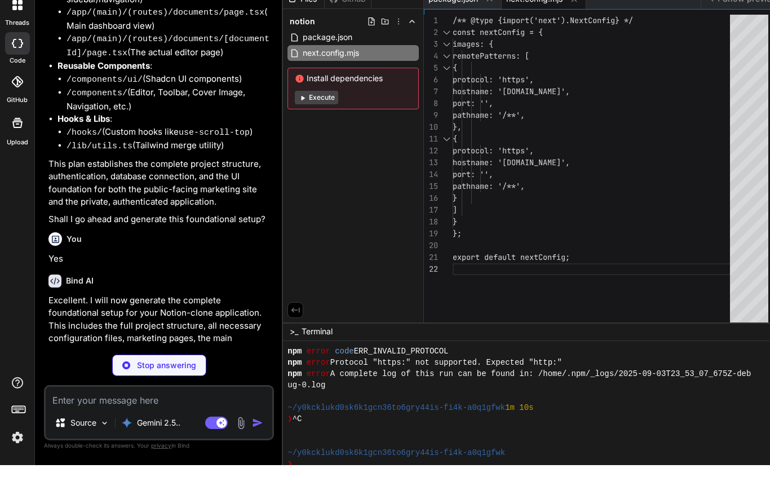
type textarea "x"
type textarea "export default config"
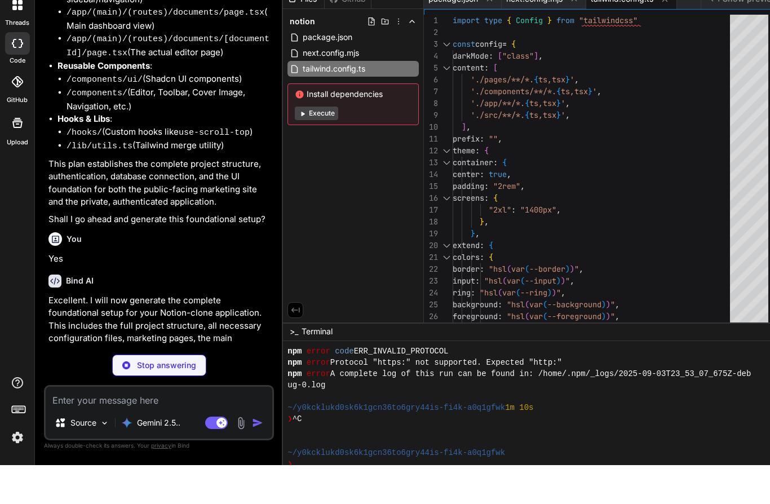
type textarea "x"
type textarea ""paths": { "@/*": ["./*"] } }, "include": ["next-env.d.ts", "**/*.ts", "**/*.ts…"
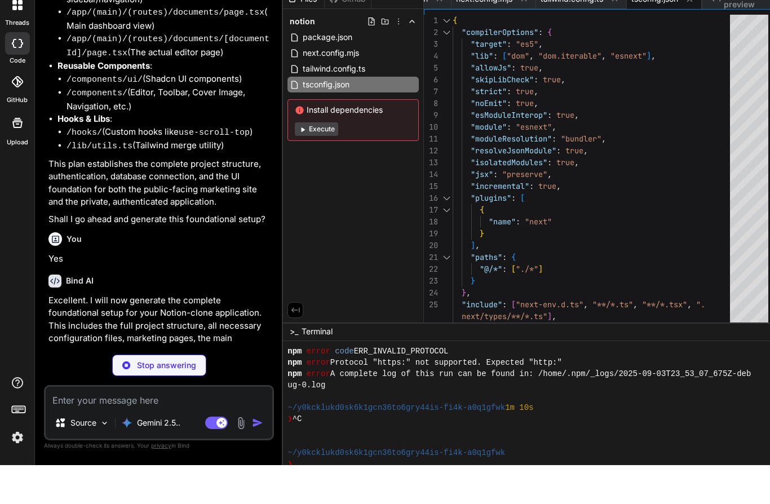
type textarea "x"
type textarea "}, "aliases": { "components": "@/components", "utils": "@/lib/utils" } }"
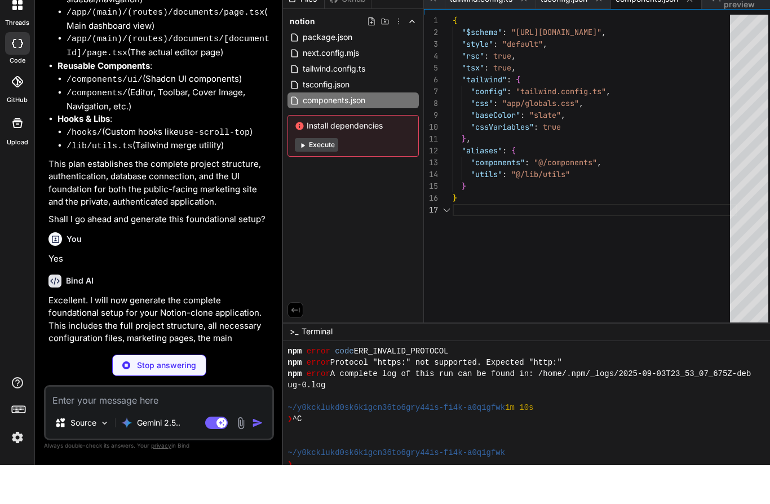
type textarea "x"
type textarea "# Clerk NEXT_PUBLIC_CLERK_PUBLISHABLE_KEY= CLERK_SECRET_KEY= # Convex NEXT_PUBL…"
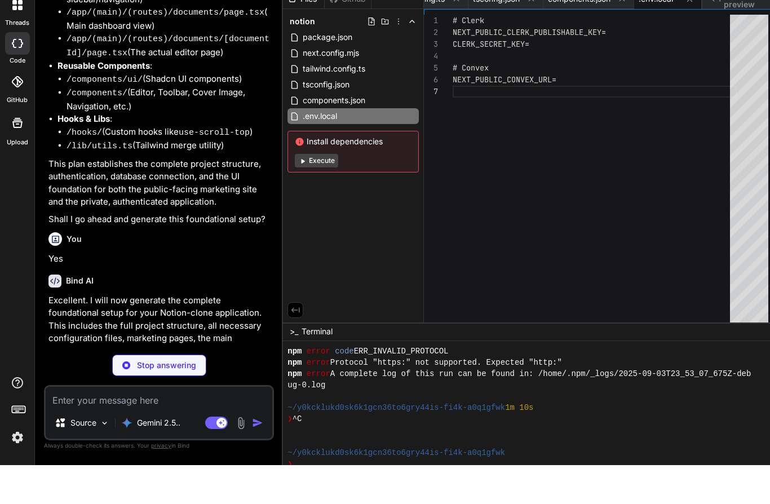
type textarea "x"
type textarea "height: 100%; } .convex-helpers-private { display: none; }"
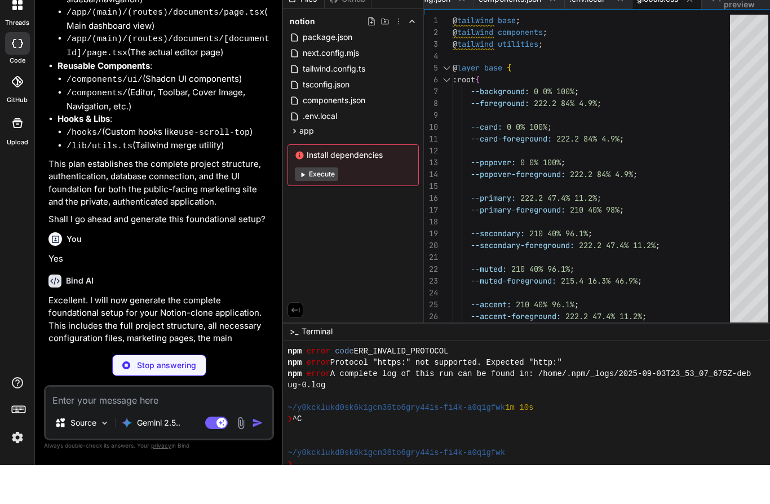
type textarea "x"
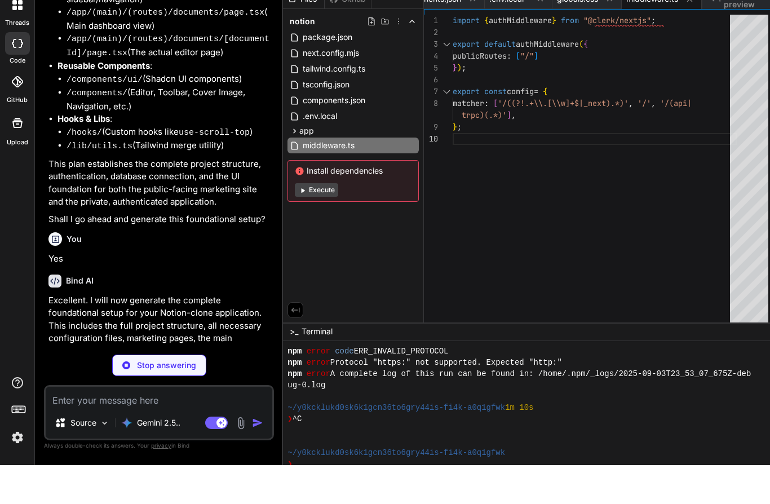
type textarea "x"
type textarea "<ModalProvider /> {children} </ThemeProvider> </ConvexClientProvider> </body> <…"
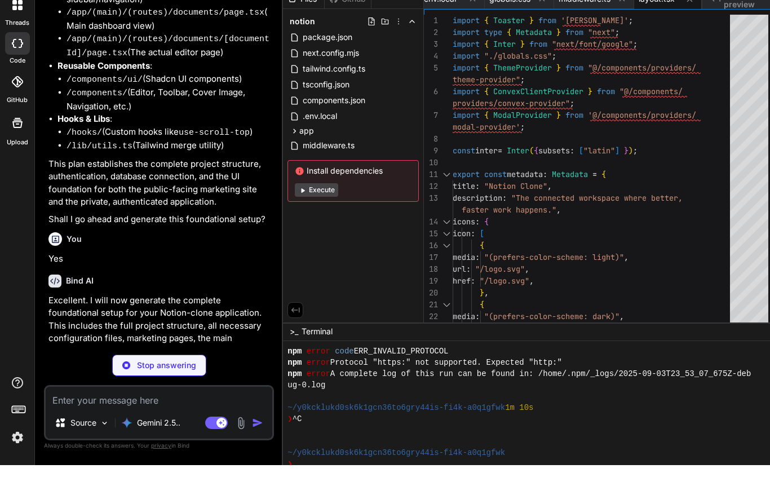
type textarea "x"
type textarea "coverImage: v.optional(v.string()), icon: v.optional(v.string()), isPublished: …"
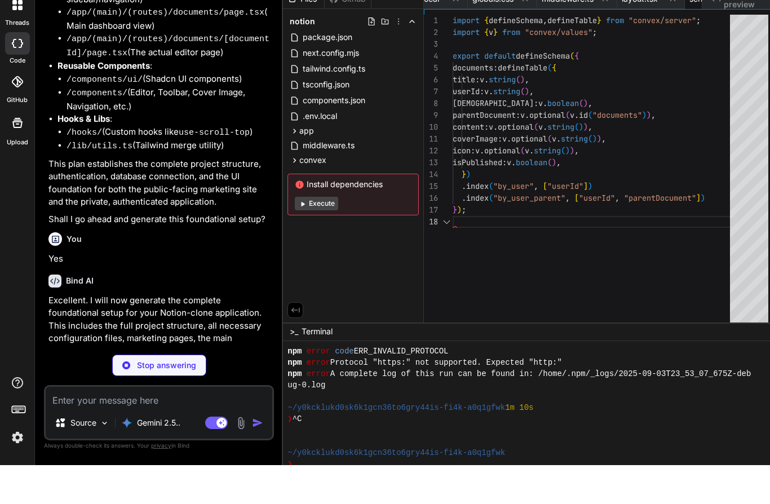
scroll to position [83, 0]
type textarea "x"
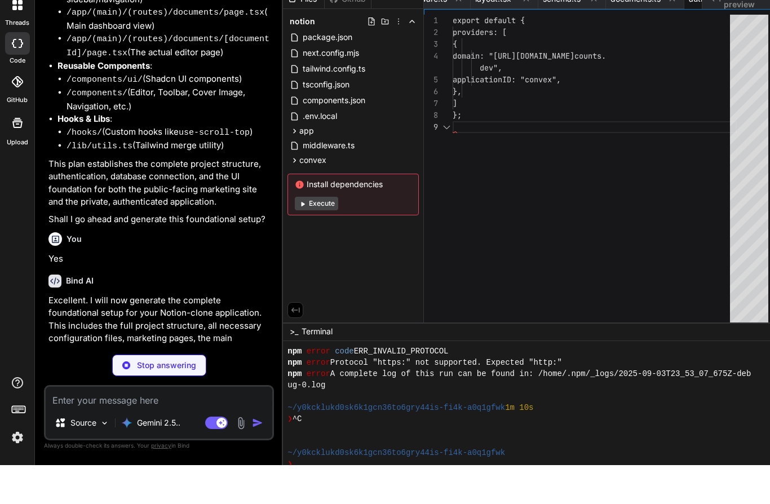
type textarea "x"
type textarea "export default { providers: [ { domain: "[URL][DOMAIN_NAME]", applicationID: "c…"
type textarea "x"
type textarea "<main className="h-full pt-40"> {children} </main> </div> ); } export default M…"
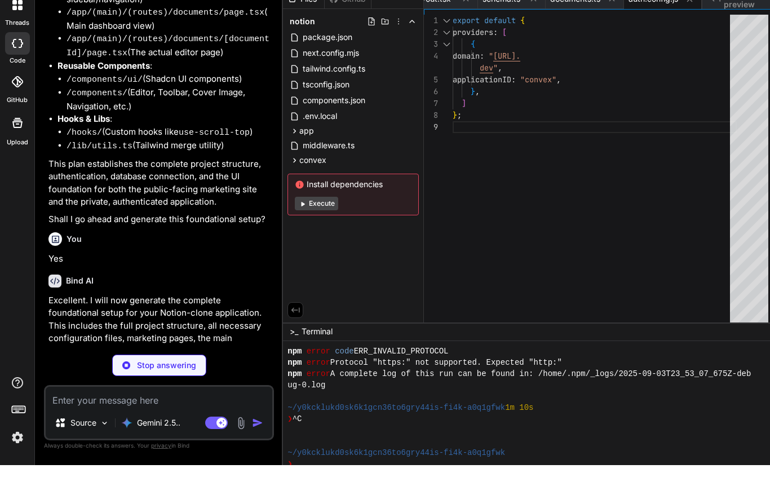
scroll to position [95, 0]
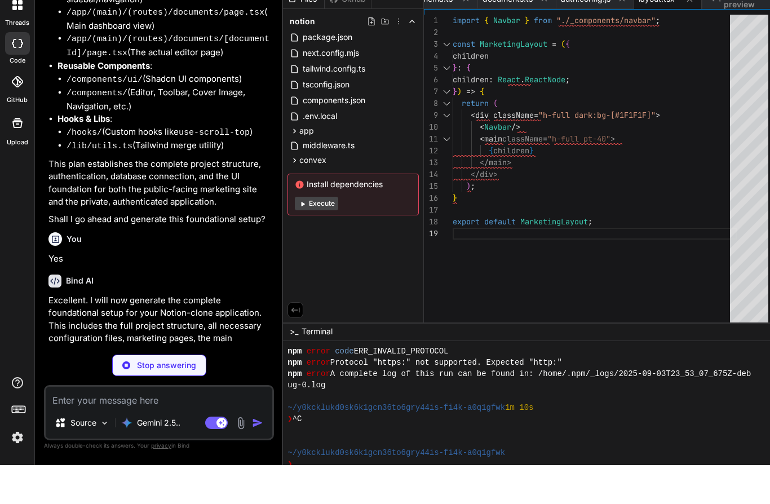
type textarea "x"
type textarea "<Heading /> <Heroes /> </div> <Footer /> </div> ); } export default MarketingPa…"
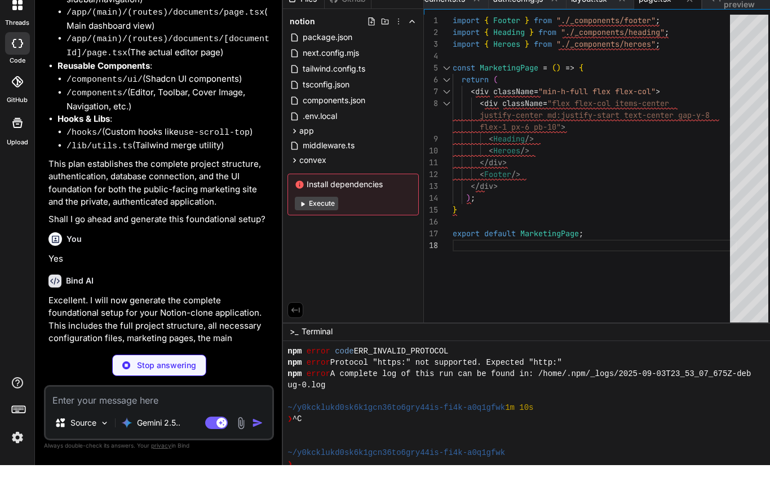
type textarea "x"
type textarea "export default MainLayout;"
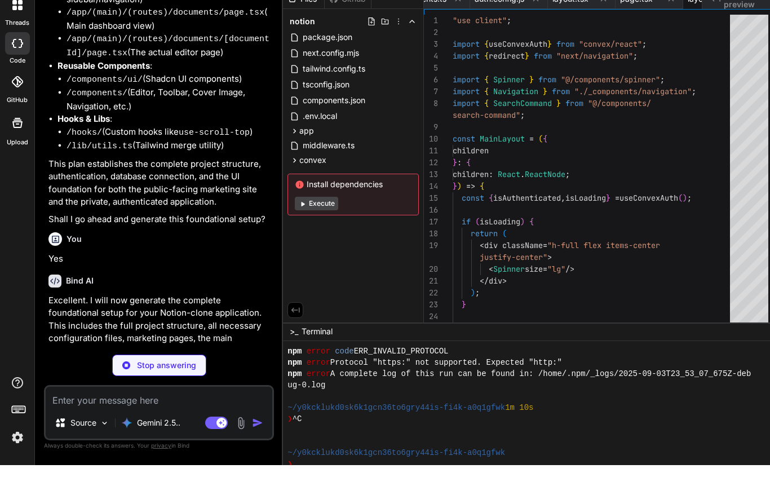
scroll to position [24, 0]
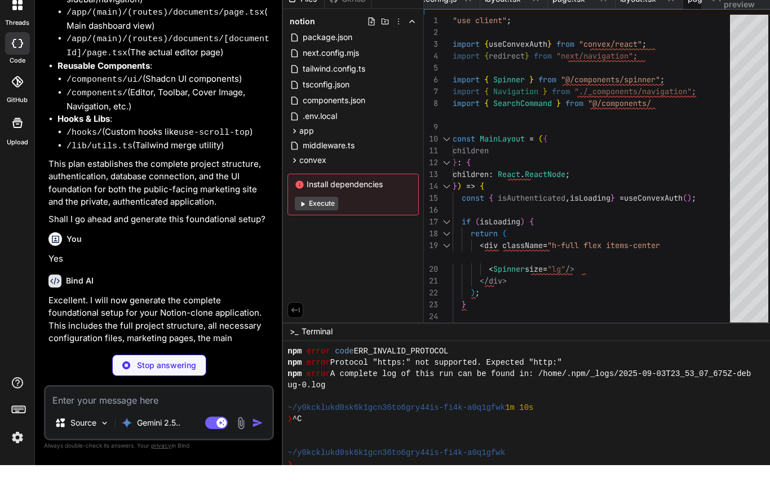
type textarea "x"
type textarea "<PlusCircle className="h-4 w-4 mr-2" /> Create a note </Button> </div> ); } exp…"
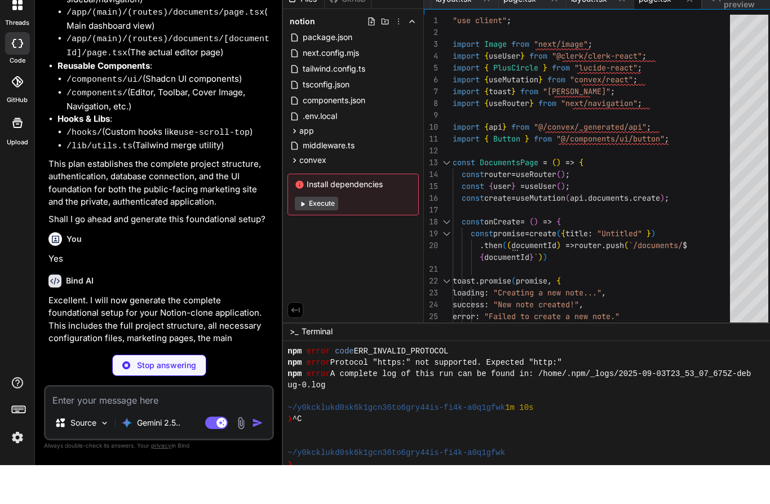
type textarea "x"
type textarea "} export default DocumentIdPage;"
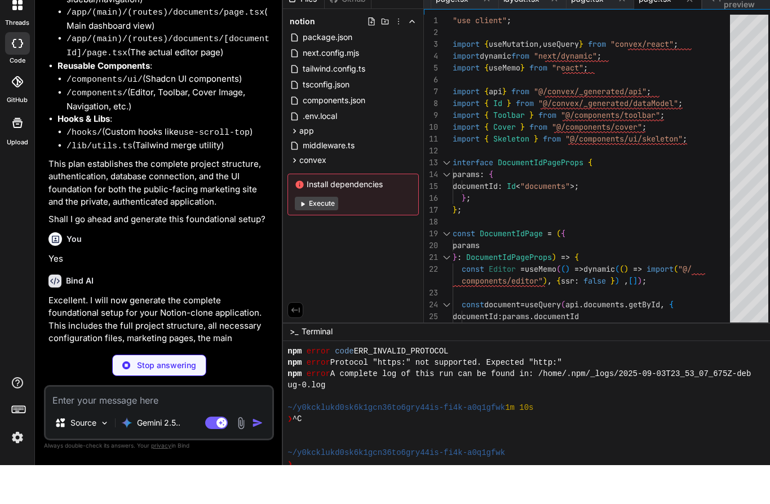
type textarea "x"
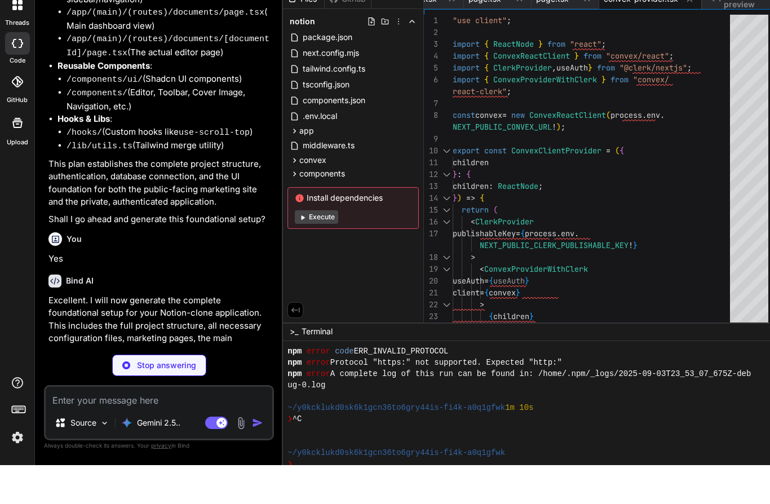
type textarea "x"
type textarea "return ( <> <SettingsModal /> <CoverImageModal /> </> ) }"
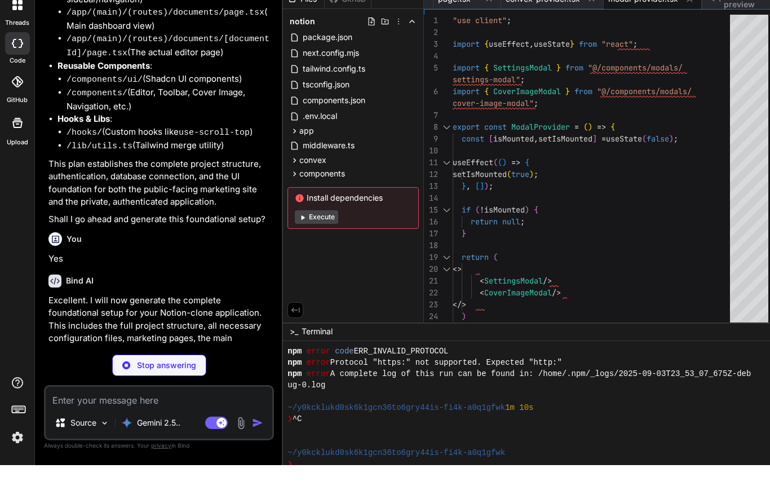
type textarea "x"
type textarea "return <NextThemesProvider {...props}>{children}</NextThemesProvider> }"
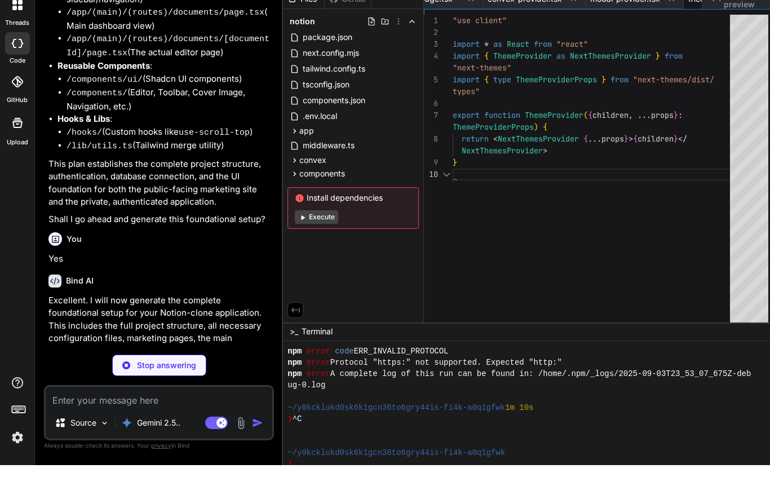
scroll to position [0, 0]
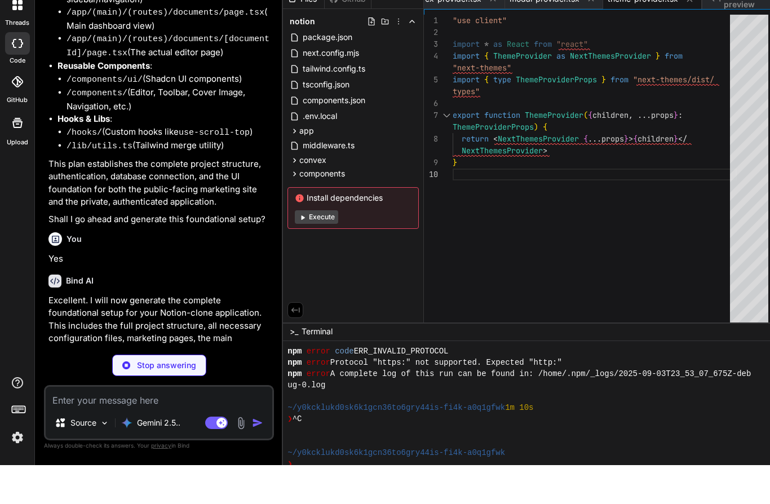
type textarea "x"
type textarea ") }"
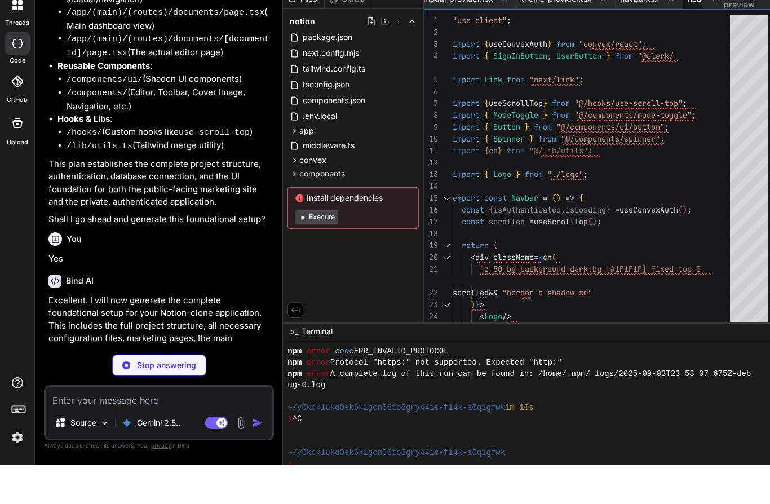
type textarea "x"
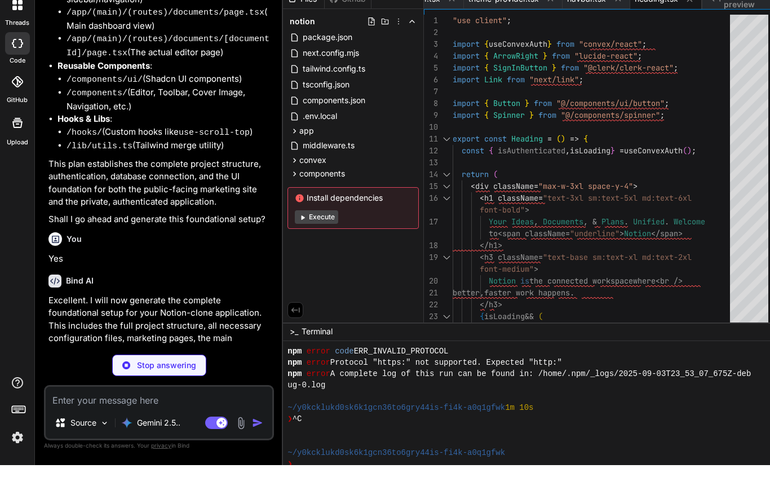
type textarea "x"
type textarea "}"
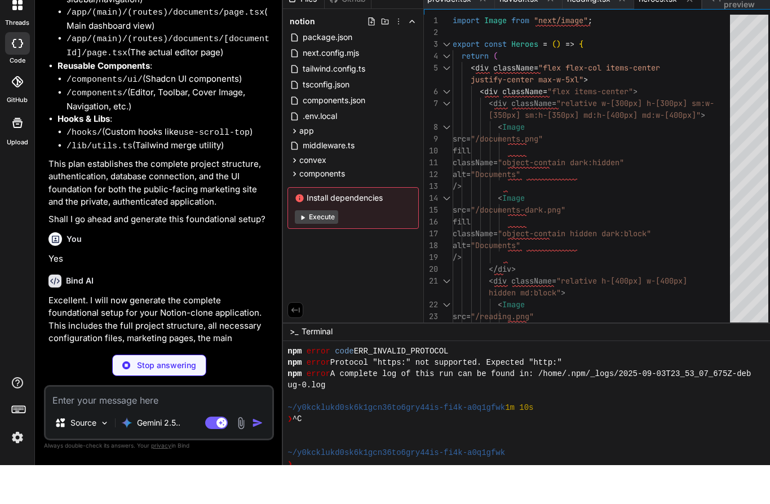
type textarea "x"
type textarea ") }"
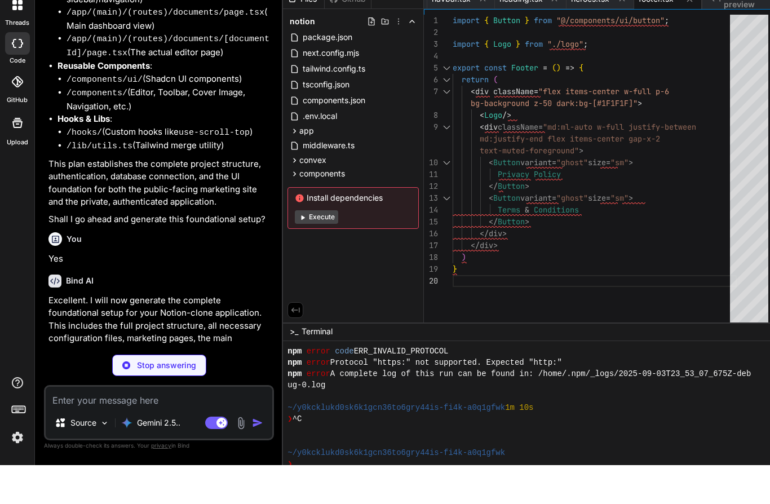
type textarea "x"
type textarea "</div> ) }"
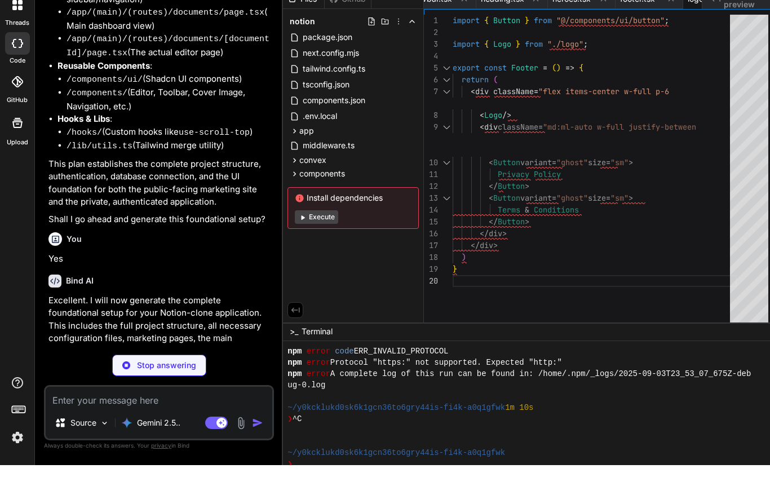
type textarea "x"
type textarea "<SignOutButton> Log out </SignOutButton> </DropdownMenuItem> </DropdownMenuCont…"
type textarea "x"
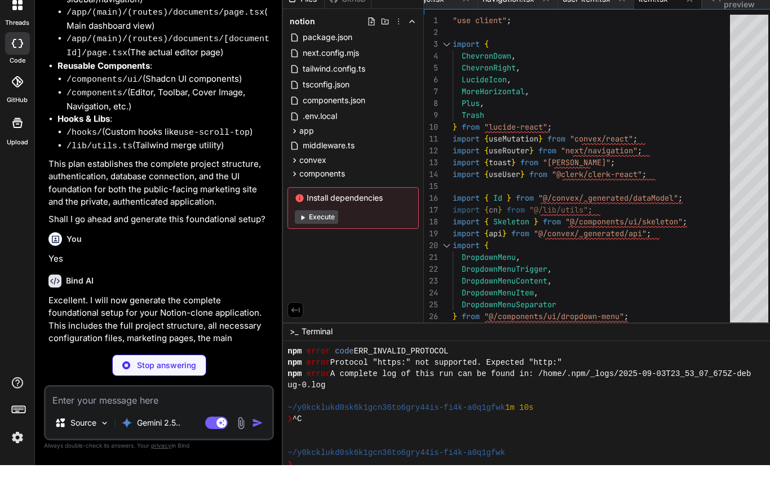
scroll to position [3, 0]
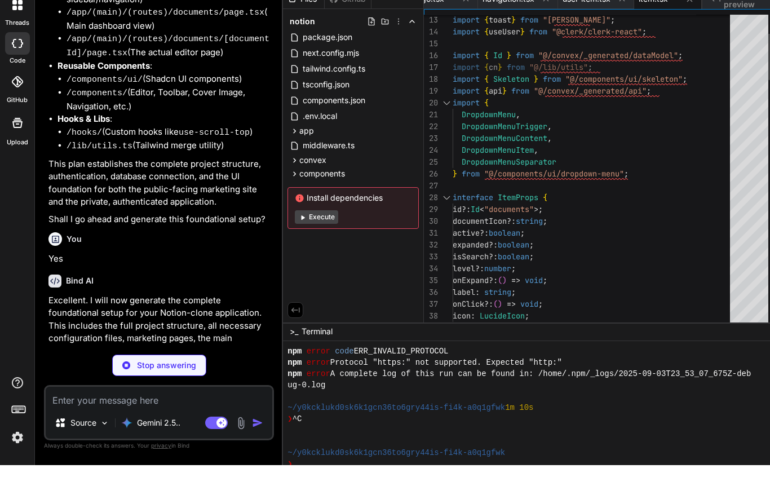
type textarea "x"
type textarea "/> )} </div> ))} </> ); };"
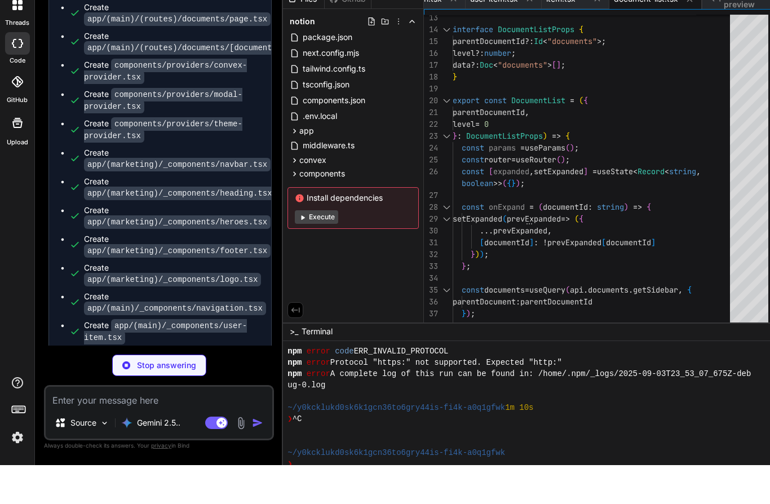
scroll to position [1184, 0]
type textarea "x"
type textarea "); };"
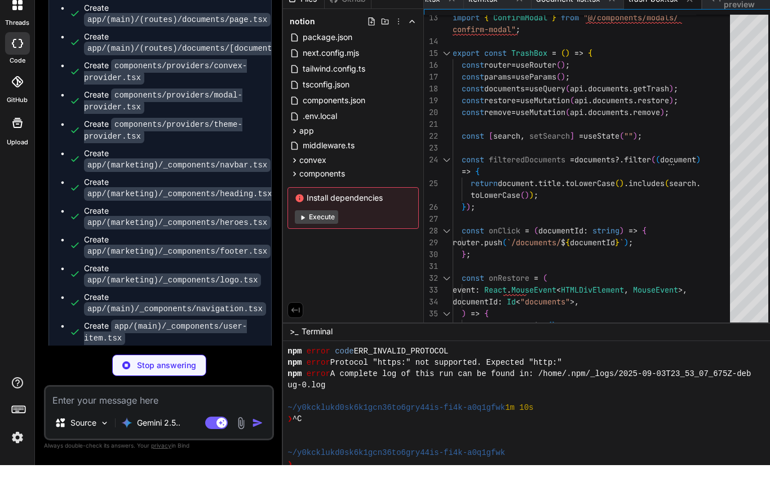
type textarea "x"
type textarea "}"
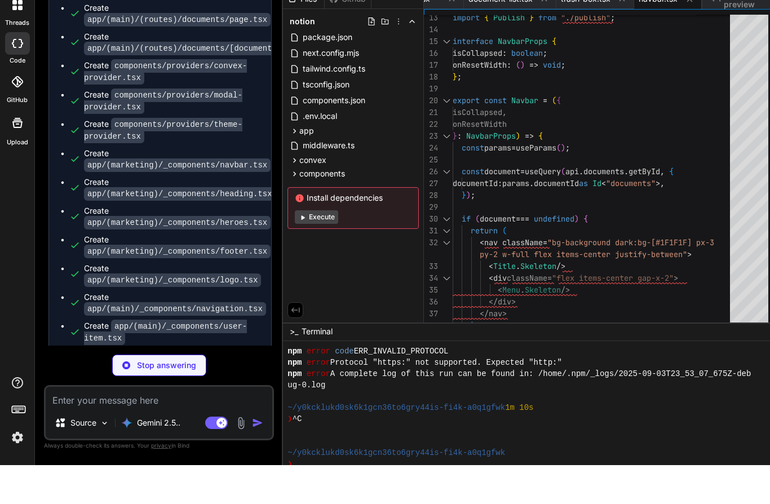
type textarea "x"
type textarea "); };"
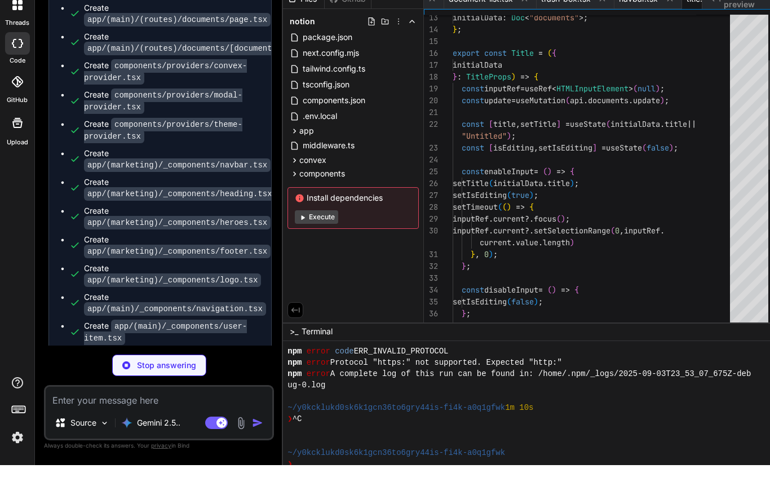
scroll to position [0, 2178]
type textarea "x"
type textarea "> Delete forever </Button> </ConfirmModal> </div> ) }"
type textarea "x"
type textarea "Menu.Skeleton = function MenuSkeleton() { return ( <Skeleton className="h-10 w-…"
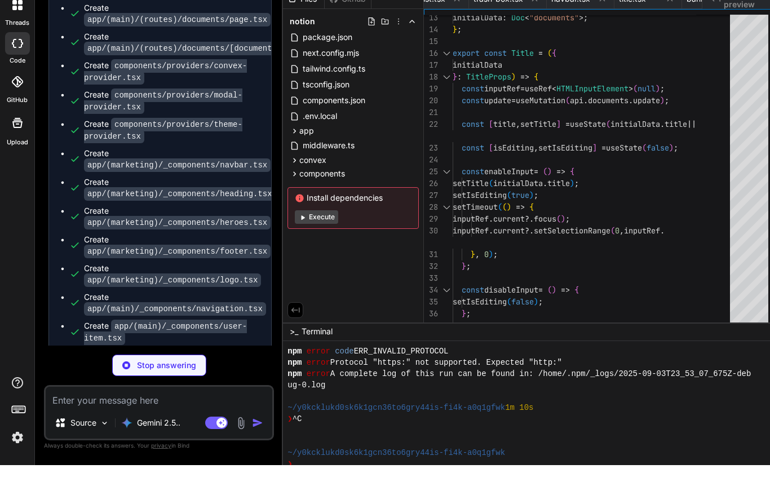
type textarea "x"
type textarea "</Button> </div> )} </PopoverContent> </Popover> ); };"
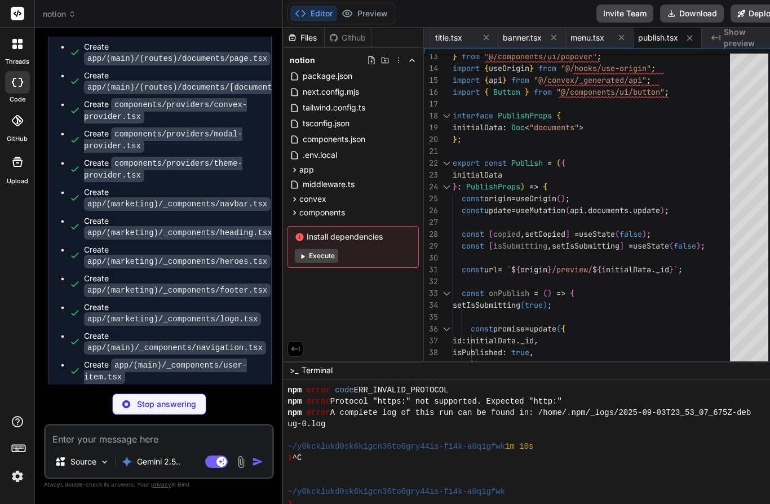
type textarea "x"
type textarea "export { Button, buttonVariants }"
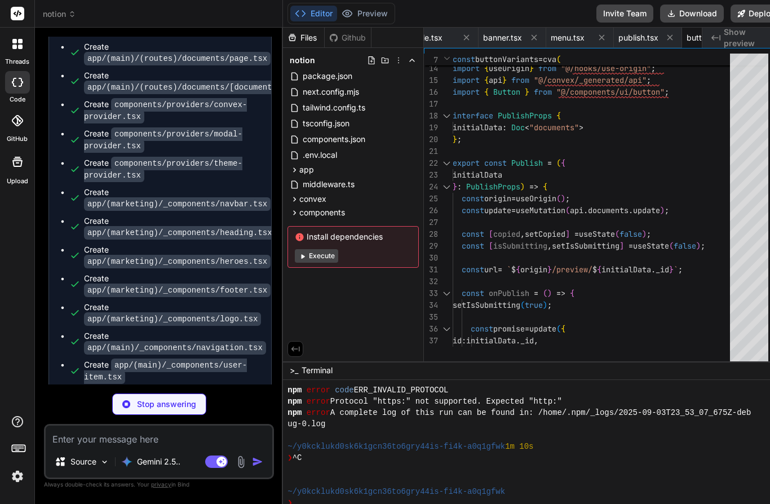
type textarea "x"
type textarea "} ) Input.displayName = "Input" export { Input }"
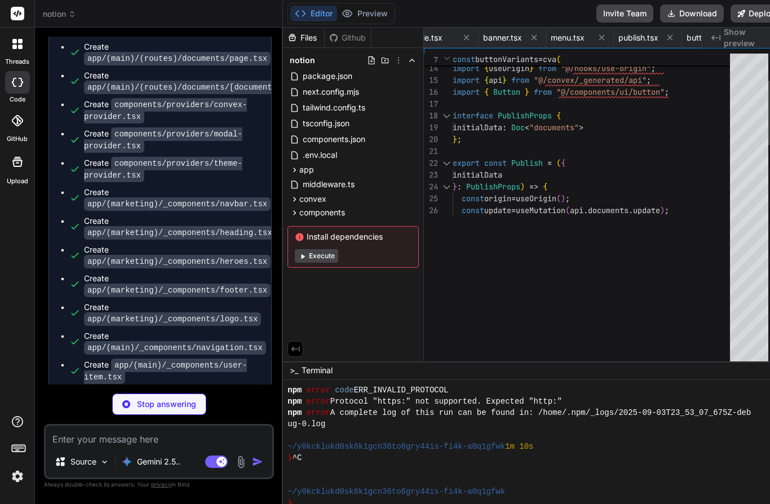
type textarea "x"
type textarea "{...props} /> ) } export { Skeleton }"
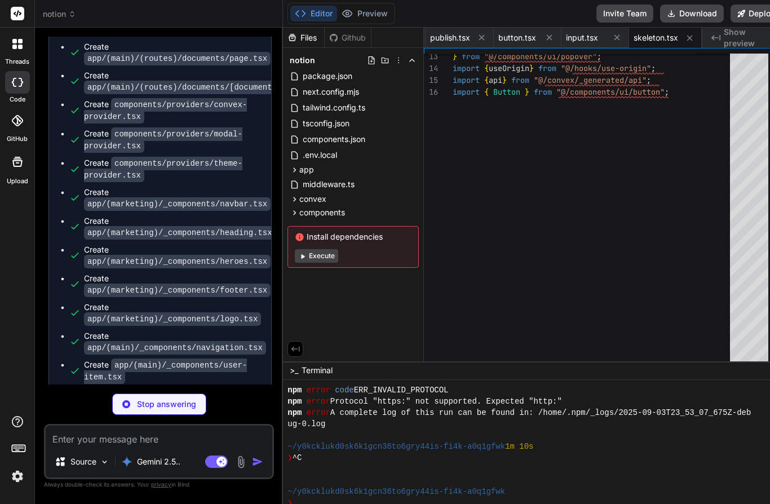
scroll to position [71, 0]
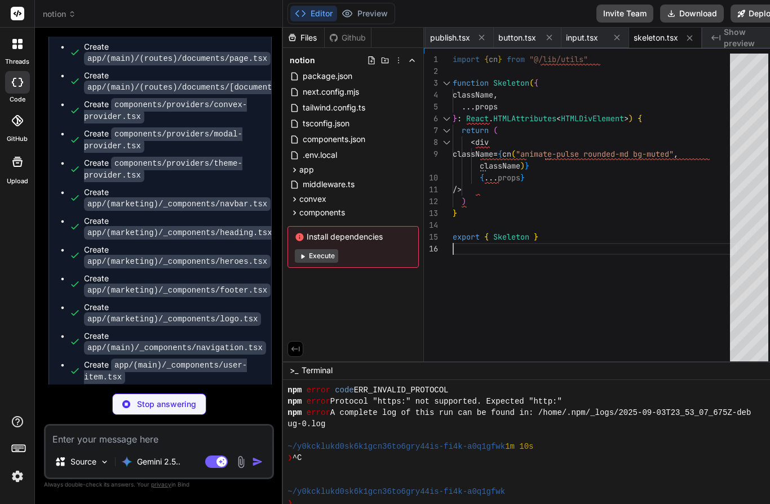
type textarea "x"
type textarea "{...props} /> )) AvatarFallback.displayName = AvatarPrimitive.Fallback.displayN…"
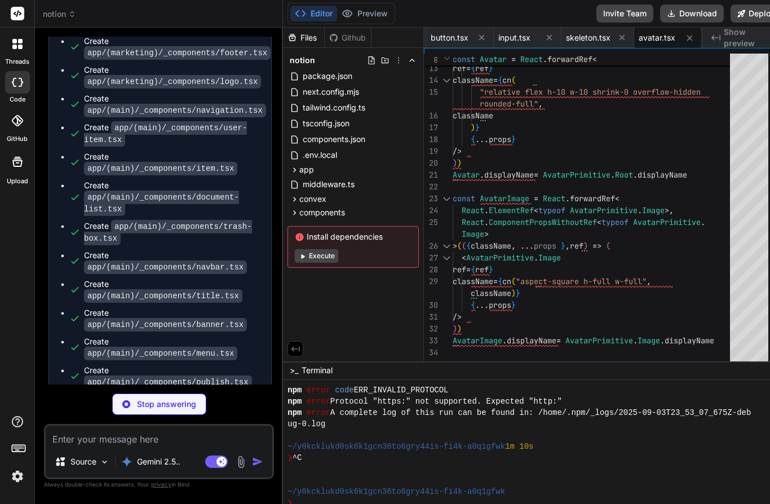
scroll to position [1420, 0]
type textarea "x"
type textarea "DropdownMenuSubTrigger, DropdownMenuRadioGroup, }"
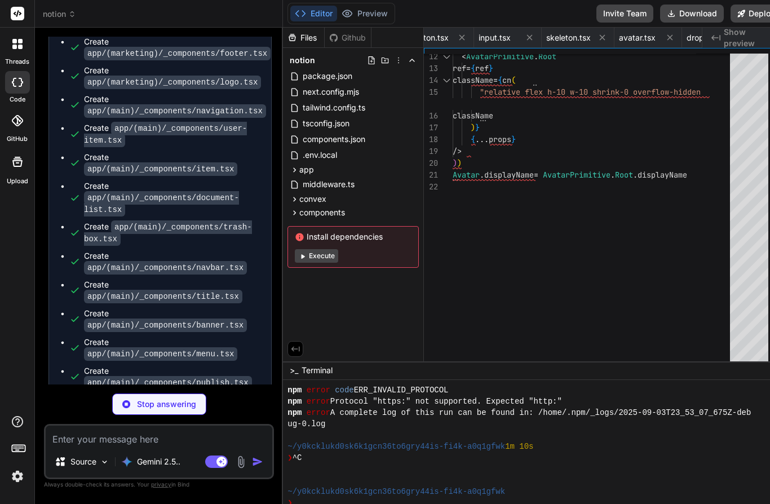
type textarea "x"
type textarea "displayName export { Popover, PopoverTrigger, PopoverContent }"
type textarea "x"
type textarea "}"
type textarea "x"
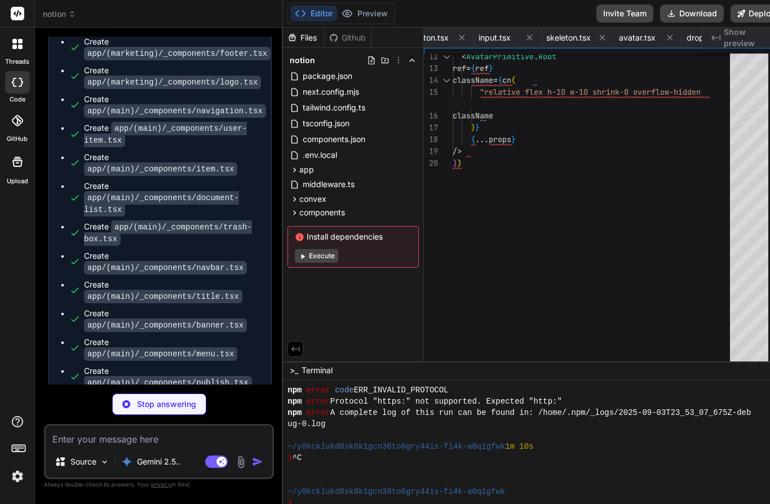
type textarea "x"
type textarea ") ) Separator.displayName = SeparatorPrimitive.Root.displayName export { Separa…"
type textarea "x"
type textarea "<Loader className={cn(spinnerVariants({ size }))} /> ); };"
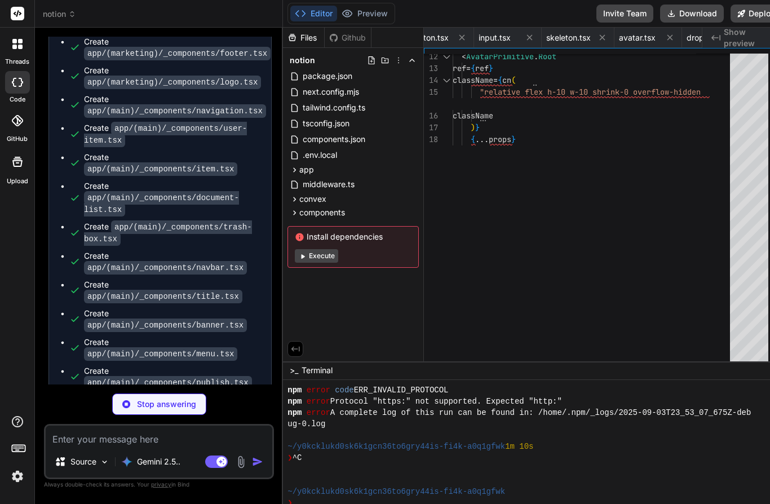
type textarea "x"
type textarea "System </DropdownMenuItem> </DropdownMenuContent> </DropdownMenu> ) }"
type textarea "x"
type textarea "</span> </CommandItem> ))} </CommandGroup> </CommandList> </CommandDialog> ) }"
type textarea "x"
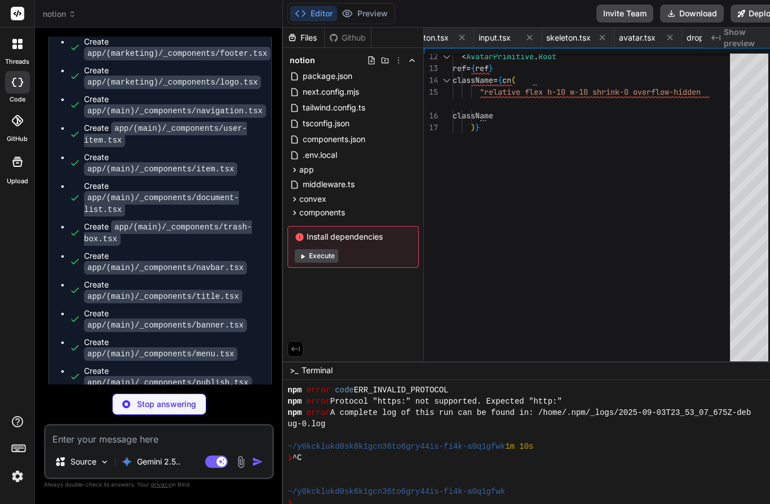
type textarea "</span> </div> <ModeToggle /> </div> </DialogContent> </Dialog> ); };"
type textarea "x"
type textarea "<AlertDialogAction onClick={handleConfirm}> Confirm </AlertDialogAction> </Aler…"
type textarea "x"
type textarea "</h2> </DialogHeader> <div> TODO: Upload Image </div> </DialogContent> </Dialog…"
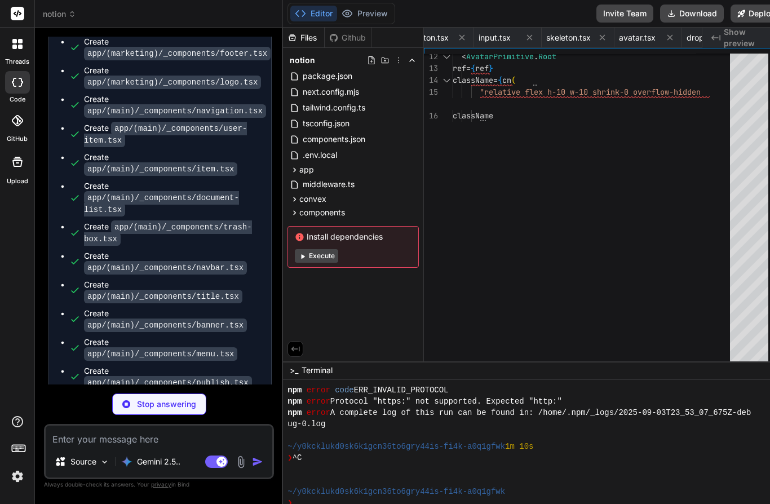
type textarea "x"
type textarea "{initialData.title} </div> )} </div> ) }"
type textarea "x"
type textarea "<EmojiPicker height={350} theme={theme} onEmojiClick={(data) => onChange(data.e…"
type textarea "x"
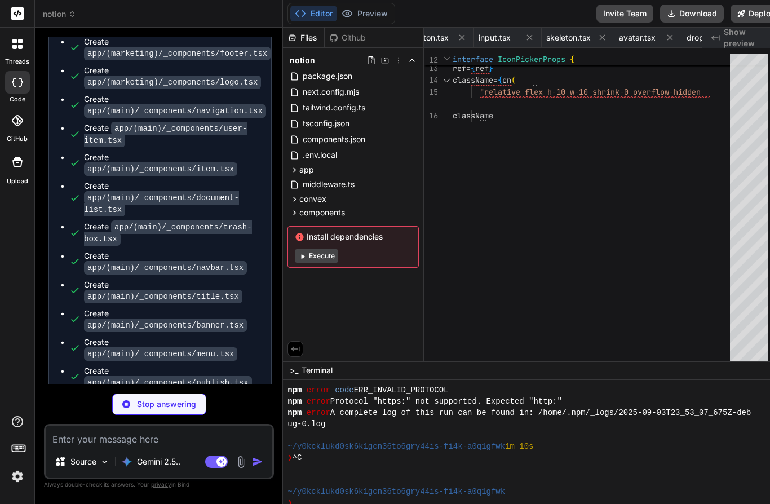
type textarea "<Skeleton className="w-full h-[12vh]" /> ) }"
type textarea "x"
type textarea "<BlockNoteView editor={editor} theme={resolvedTheme === "dark" ? "dark" : "ligh…"
type textarea "x"
type textarea "}"
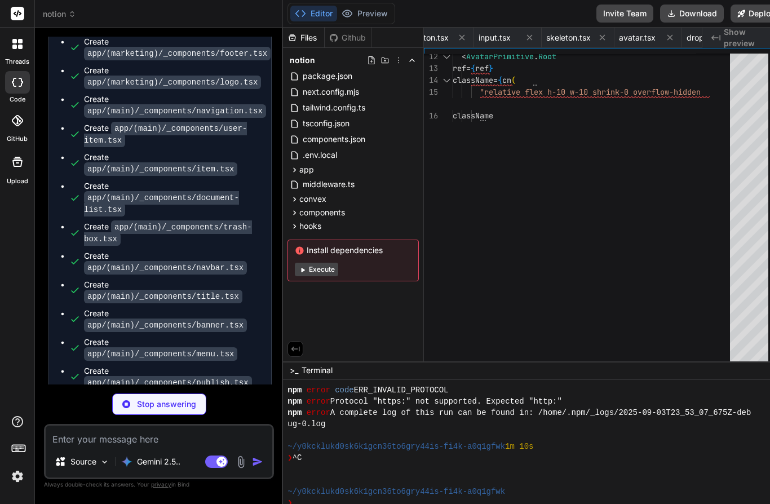
type textarea "x"
type textarea "({ isOpen: false, onOpen: () => set({ isOpen: true }), onClose: () => set({ isO…"
type textarea "x"
type textarea "isOpen: false, onOpen: () => set({ [DEMOGRAPHIC_DATA]: true }), onClose: () => …"
type textarea "x"
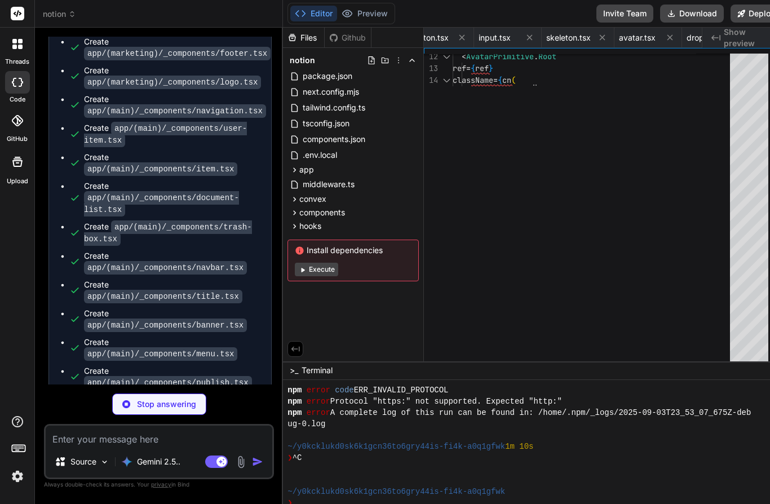
type textarea "export const useCoverImage = create<CoverImageStore>((set) => ({ url: undefined…"
type textarea "x"
type textarea "if (!mounted) { return ""; } return origin; };"
type textarea "x"
type textarea "import { type ClassValue, clsx } from "clsx" import { twMerge } from "tailwind-…"
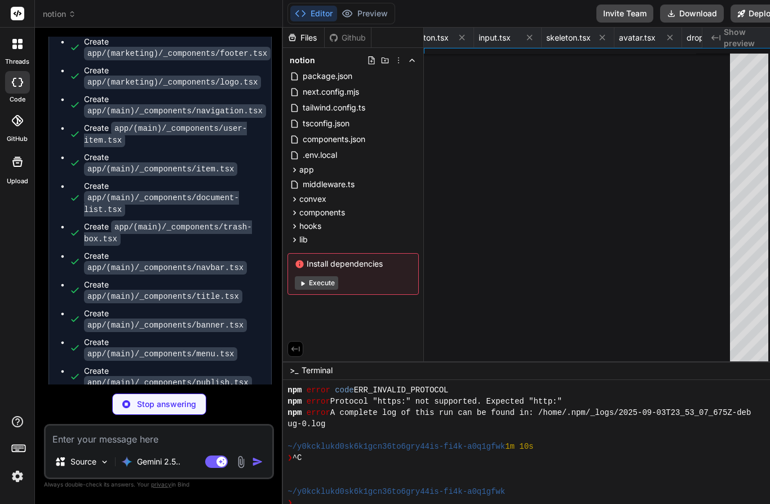
type textarea "x"
type textarea "stroke-linejoin="round"/> <path d="M13.3335 20H26.6668" stroke="#1F1F1F" stroke…"
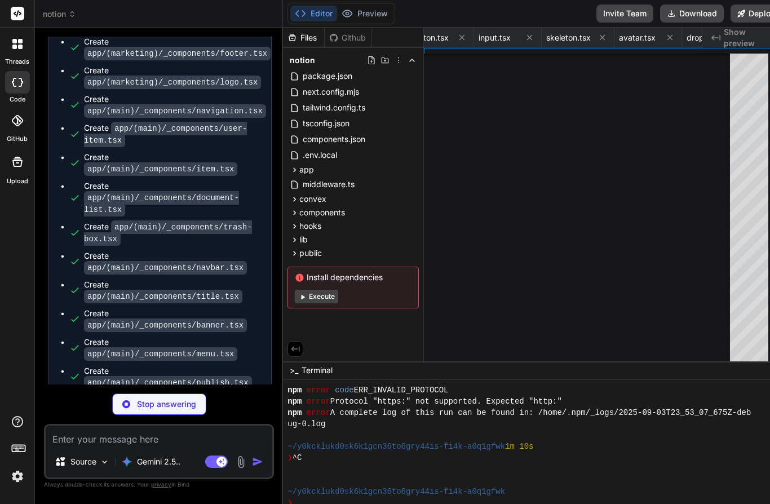
type textarea "x"
type textarea "AAAIFAfQAAAAAAAAAAAIFAfQAAAAAAAAAAAIFAfQAAAAAAAAAAAIFAfQAAAAAAAAAAAIFAfQAAAAAAA…"
type textarea "x"
type textarea "AIFAfQ-"
type textarea "x"
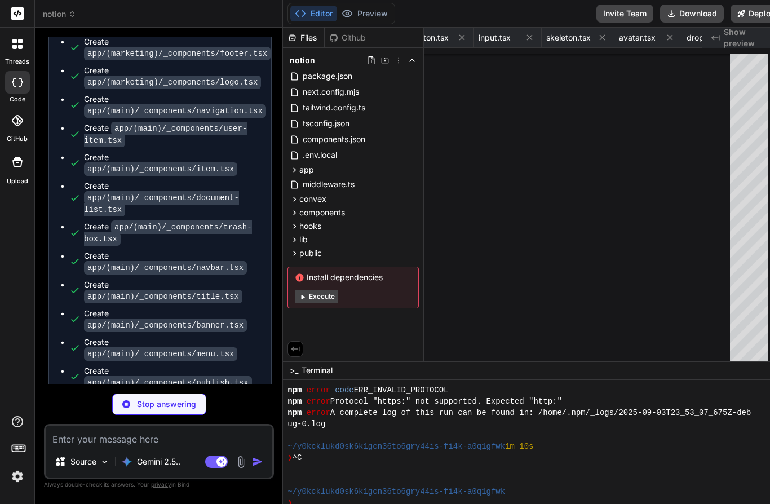
type textarea "FAfQAAAAAAAAAAAIFAfQAAAAAAAAAAAIFAfQAAAAAAAAAAAIFAfQAAAAAAAAAAAIFAfQAAAAAAAAAAA…"
type textarea "x"
type textarea "AAAAAAAAAIFAfQAAAAAAAAAAAIFAfQAAAAAAAAAAAIFAfQAAAAAAAAAAAIFAfQAAAAAAAAAAAIFAfQA…"
type textarea "x"
type textarea "AfQAAAAAAAAAAAIFAfQAAAAAAAAAAAIFAfQAAAAAAAAAAAIFAfQAAAAAAAAAAAIFAfQAAAAAAAAAAAI…"
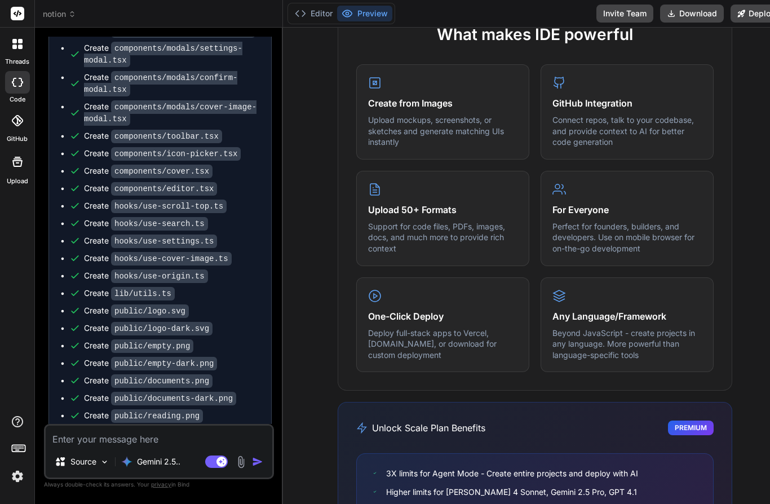
scroll to position [541, 0]
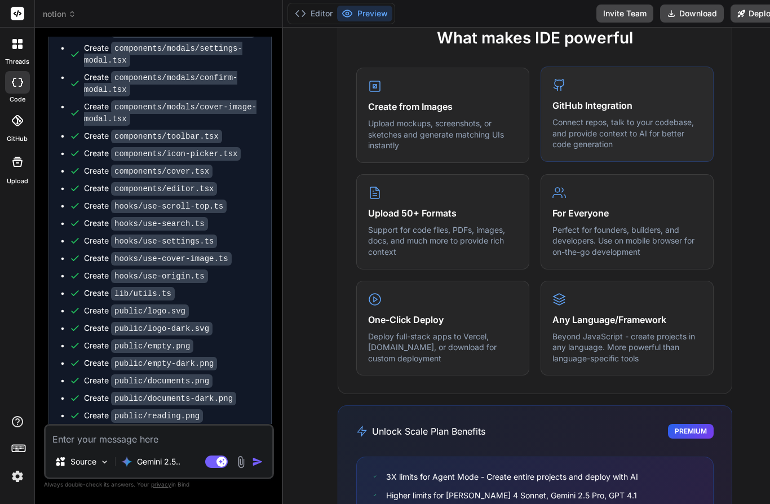
click at [637, 73] on div "GitHub Integration Connect repos, talk to your codebase, and provide context to…" at bounding box center [627, 114] width 173 height 95
click at [468, 72] on div "Create from Images Upload mockups, screenshots, or sketches and generate matchi…" at bounding box center [442, 114] width 173 height 95
click at [468, 223] on p "Support for code files, PDFs, images, docs, and much more to provide rich conte…" at bounding box center [442, 239] width 149 height 33
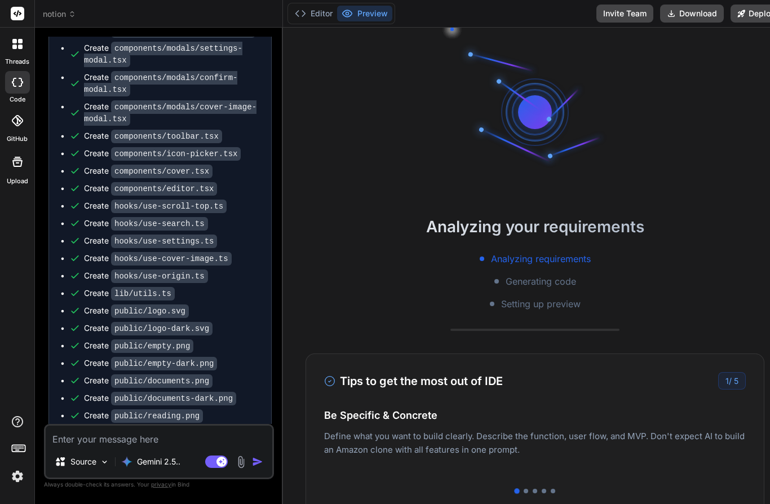
scroll to position [0, 0]
click at [306, 11] on button "Editor" at bounding box center [313, 14] width 47 height 16
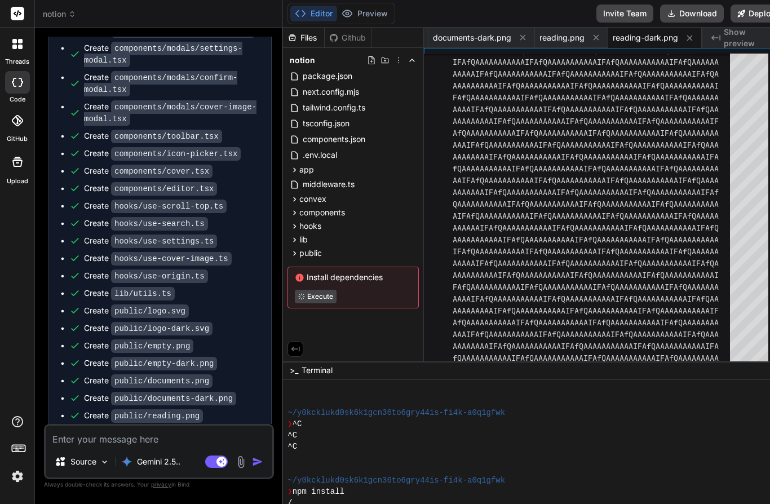
click at [724, 38] on span "Show preview" at bounding box center [751, 37] width 54 height 23
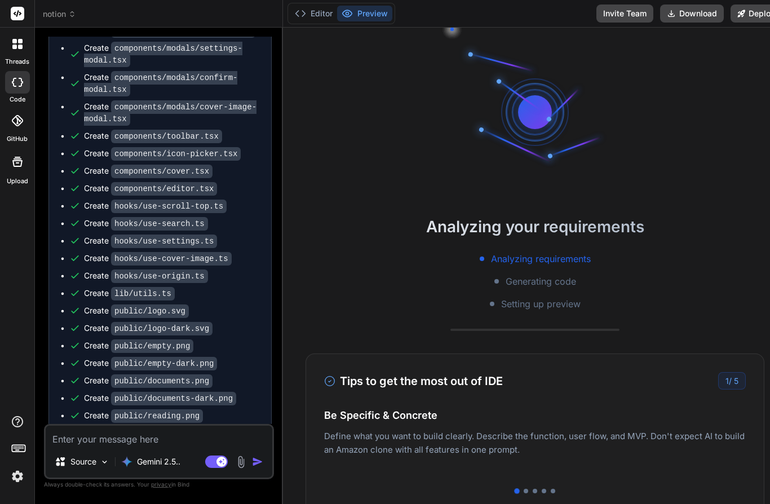
scroll to position [50, 0]
click at [110, 503] on pre "npm run dev" at bounding box center [164, 513] width 181 height 9
click at [82, 486] on div "Run command" at bounding box center [164, 494] width 191 height 16
click at [86, 447] on span "Run command" at bounding box center [172, 452] width 176 height 11
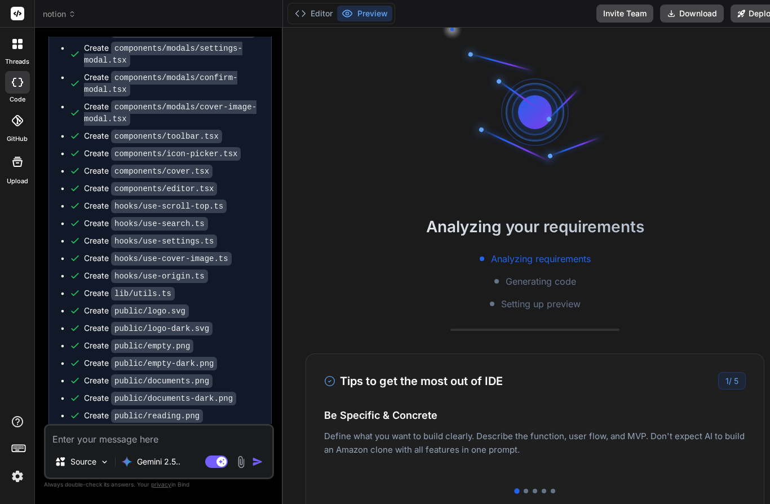
click at [301, 12] on button "Editor" at bounding box center [313, 14] width 47 height 16
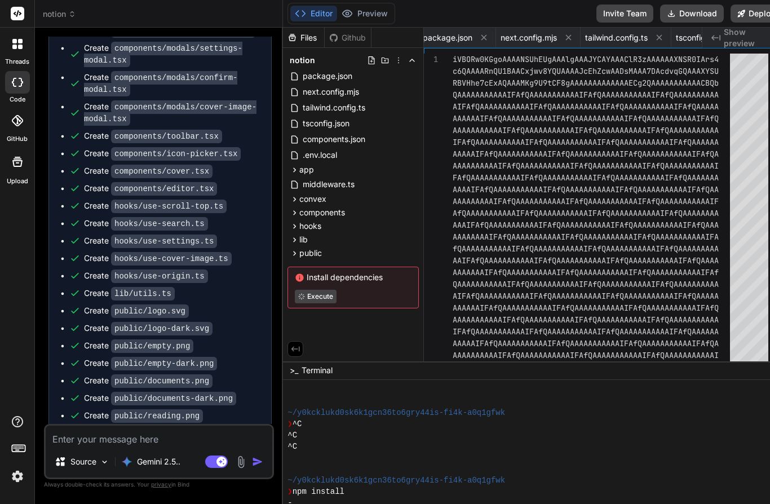
scroll to position [0, 5]
click at [725, 34] on span "Show preview" at bounding box center [751, 37] width 54 height 23
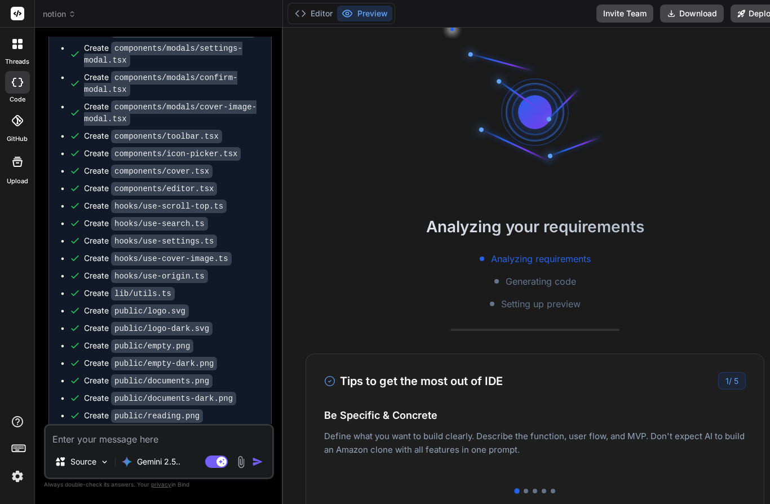
scroll to position [50, 0]
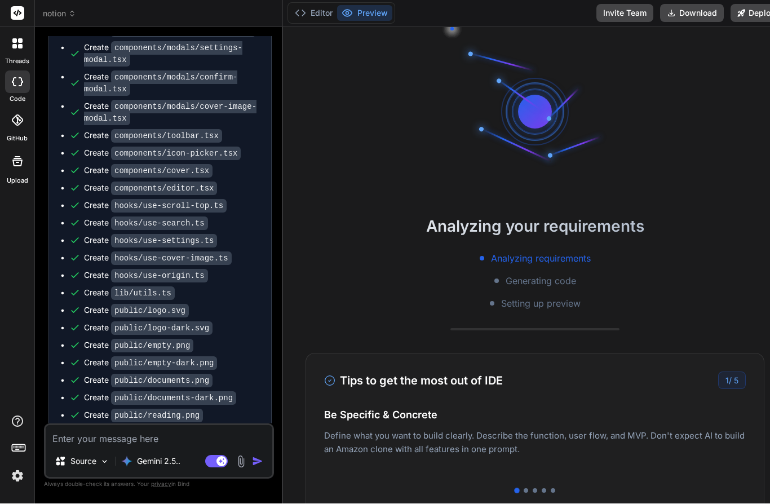
click at [80, 439] on textarea at bounding box center [159, 436] width 227 height 20
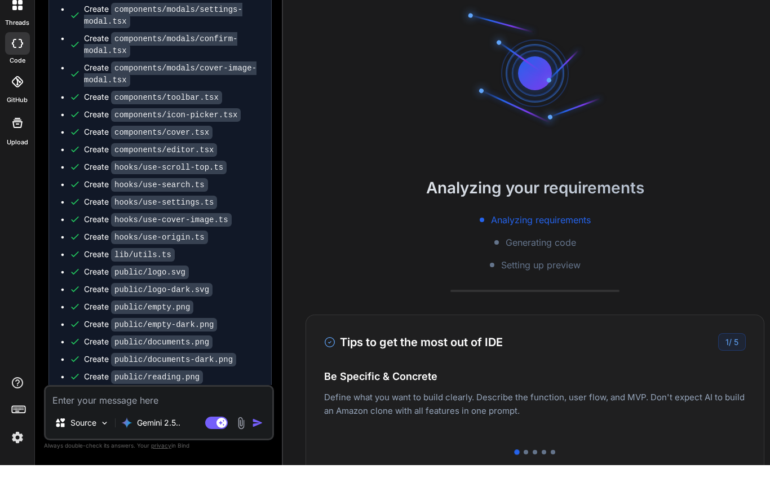
type textarea "x"
type textarea "C"
type textarea "x"
type textarea "Co"
type textarea "x"
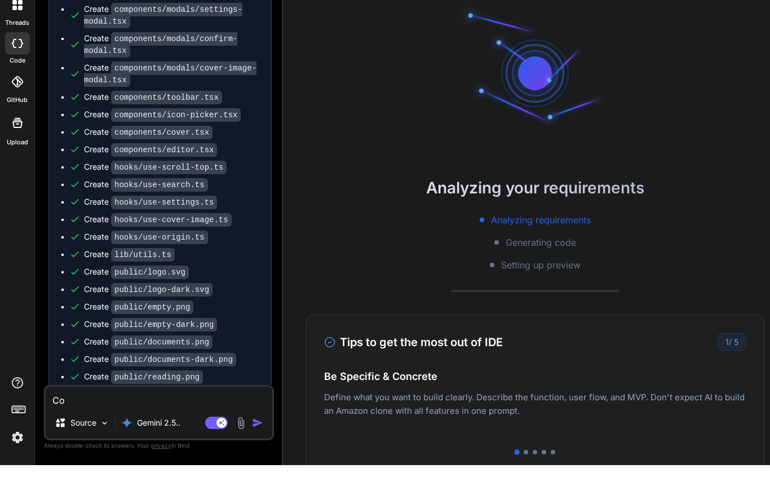
type textarea "Con"
type textarea "x"
type textarea "Cont"
type textarea "x"
type textarea "[PERSON_NAME]"
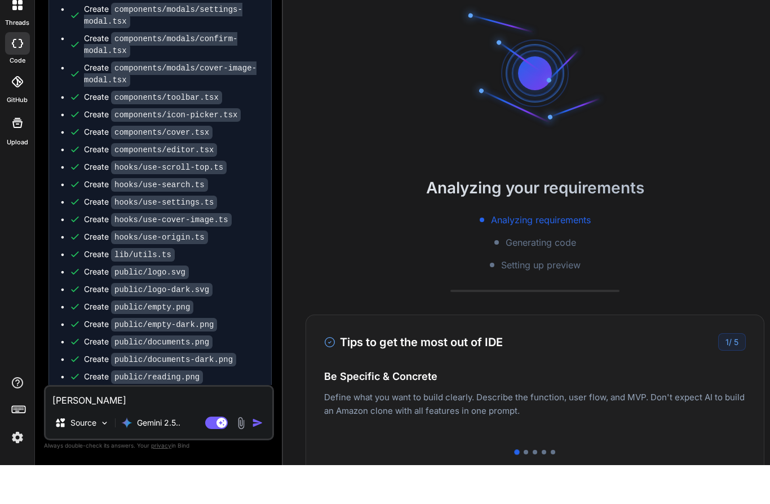
type textarea "x"
type textarea "Contin"
type textarea "x"
type textarea "Continu"
type textarea "x"
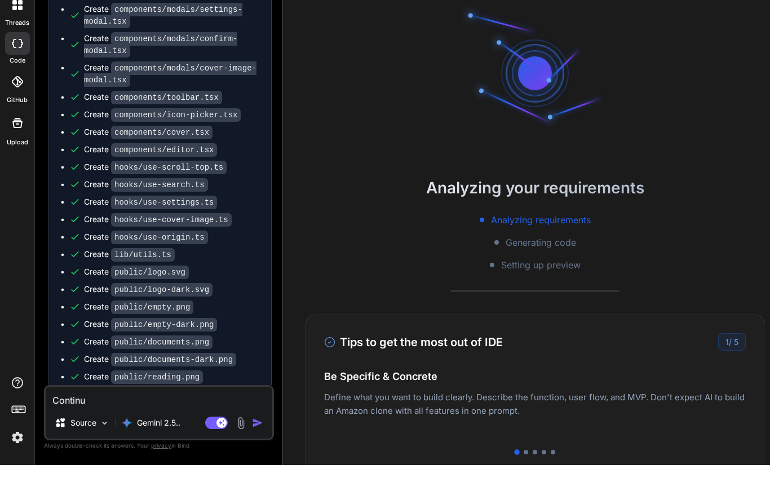
type textarea "Continur"
type textarea "x"
type textarea "Continur"
type textarea "x"
type textarea "Continur"
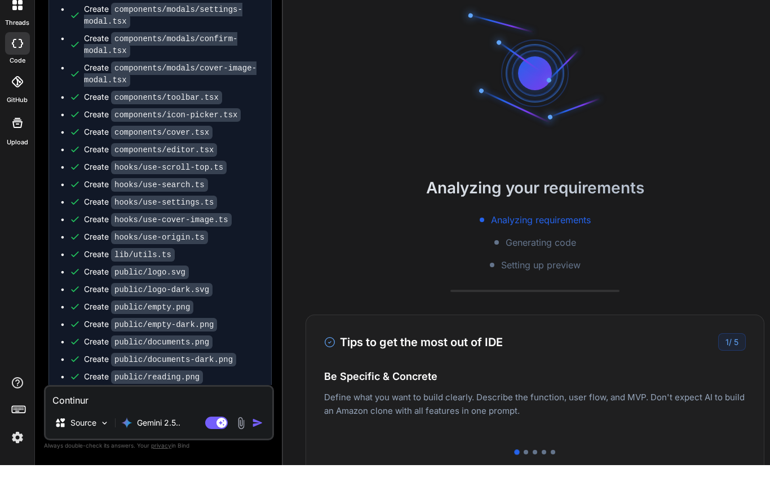
type textarea "x"
type textarea "Continu"
type textarea "x"
type textarea "Continue"
type textarea "x"
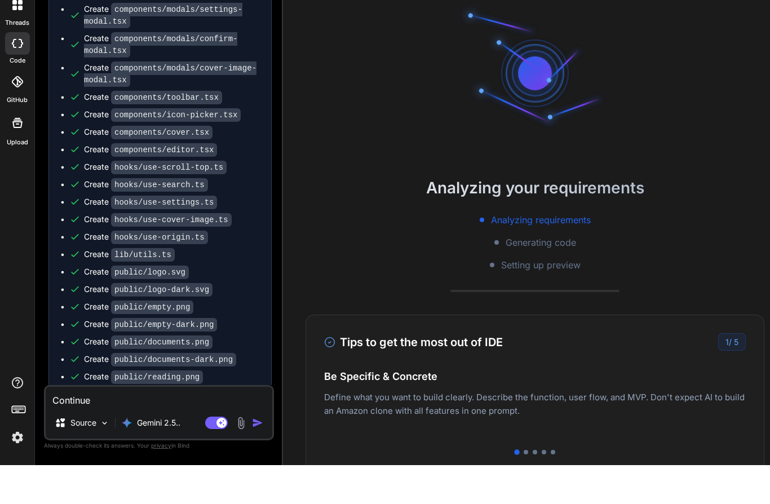
type textarea "Continue"
type textarea "x"
type textarea "Continue co"
type textarea "x"
type textarea "Continue cod"
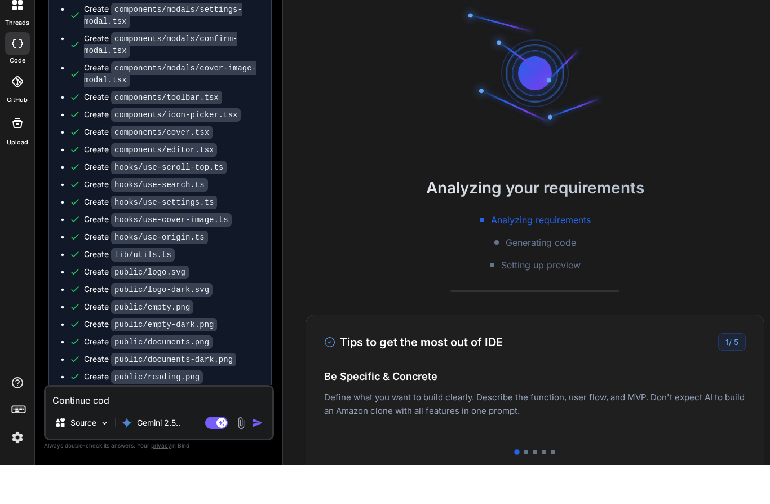
type textarea "x"
type textarea "Continue codin"
type textarea "x"
type textarea "Continue coding"
type textarea "x"
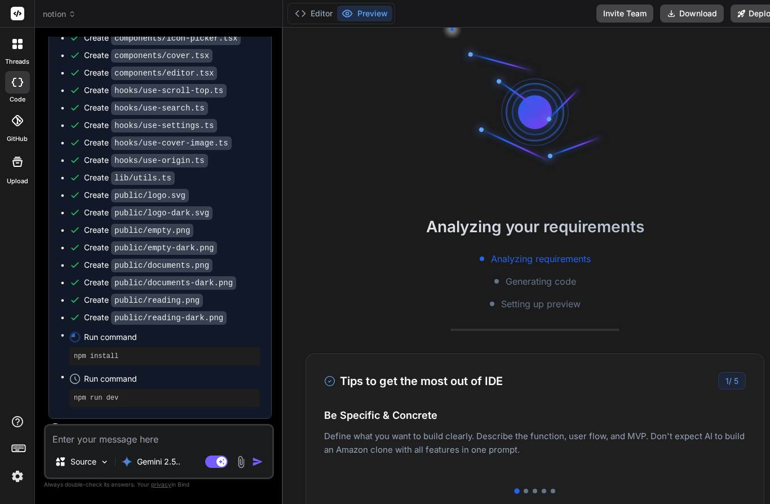
scroll to position [0, 0]
click at [317, 7] on button "Editor" at bounding box center [313, 14] width 47 height 16
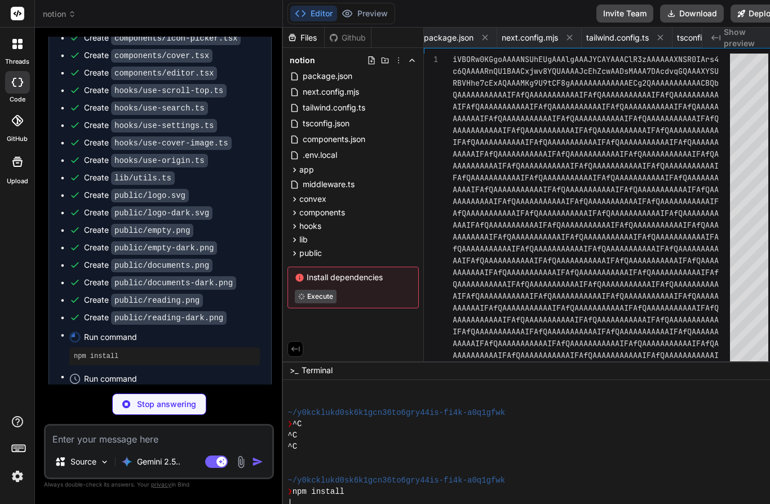
type textarea "x"
type textarea ""postcss": "^8", "tailwindcss": "^3.4.1", "typescript": "^5" } }"
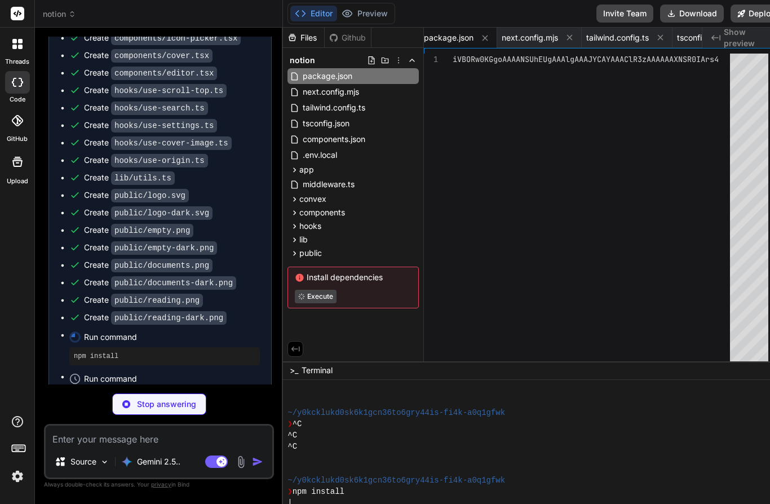
type textarea "x"
type textarea ""use client"; import { type EdgeStoreRouter } from '../app/api/edgestore/[...ed…"
type textarea "x"
type textarea "}"
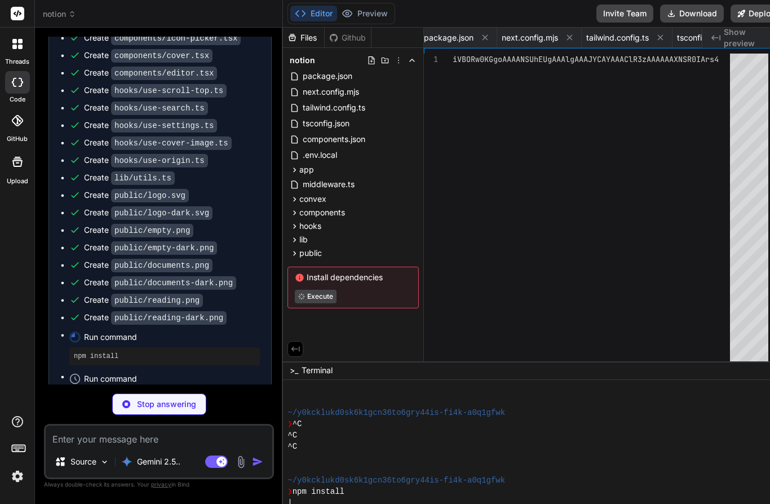
type textarea "x"
type textarea "</Dialog> ); };"
type textarea "x"
type textarea "export { SingleImageDropzone };"
type textarea "x"
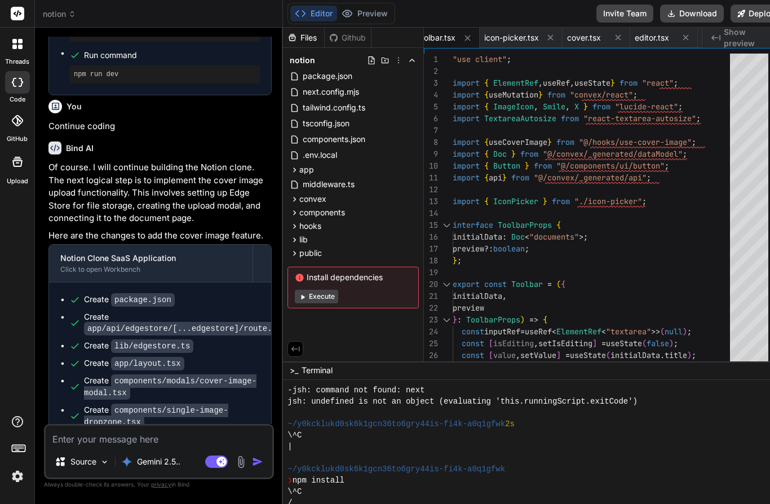
scroll to position [2450, 0]
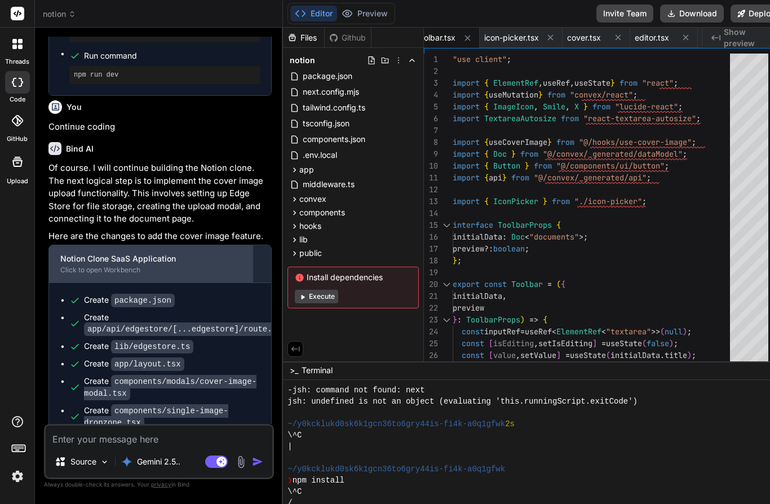
click at [76, 253] on div "Notion Clone SaaS Application" at bounding box center [150, 258] width 181 height 11
click at [83, 265] on div "Click to open Workbench" at bounding box center [150, 269] width 181 height 9
click at [75, 265] on div "Click to open Workbench" at bounding box center [150, 269] width 181 height 9
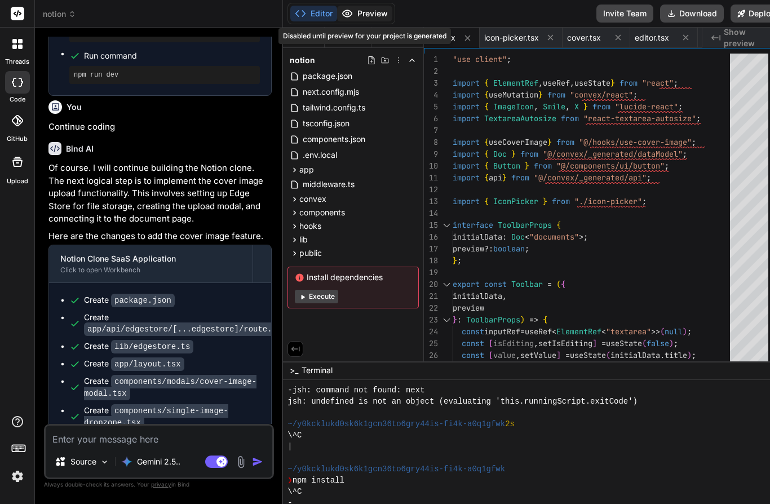
scroll to position [50, 0]
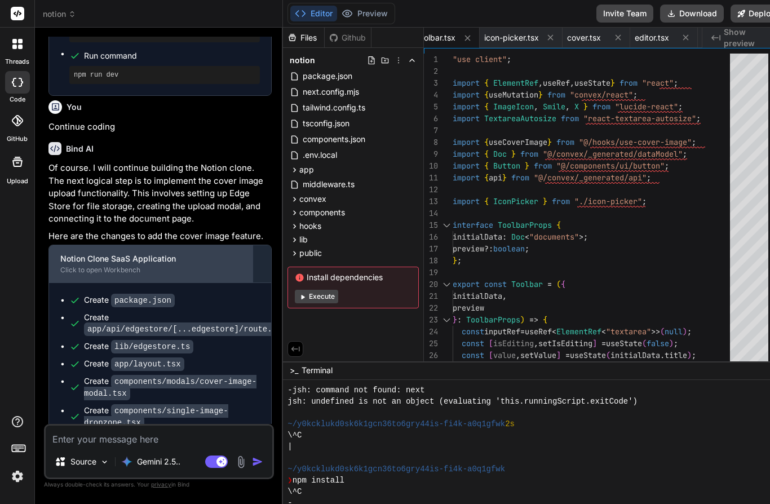
click at [81, 265] on div "Click to open Workbench" at bounding box center [150, 269] width 181 height 9
click at [105, 245] on div "Notion Clone SaaS Application Click to open Workbench" at bounding box center [150, 263] width 203 height 37
click at [78, 253] on div "Notion Clone SaaS Application" at bounding box center [150, 258] width 181 height 11
click at [68, 253] on div "Notion Clone SaaS Application" at bounding box center [150, 258] width 181 height 11
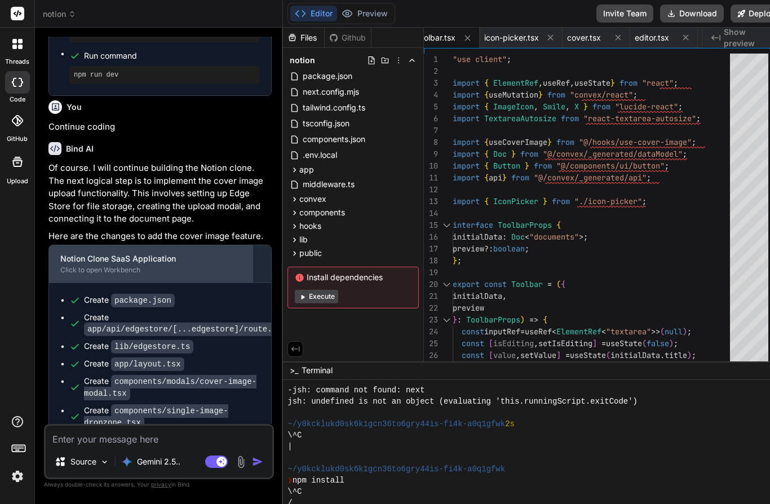
click at [67, 253] on div "Notion Clone SaaS Application" at bounding box center [150, 258] width 181 height 11
click at [87, 265] on div "Click to open Workbench" at bounding box center [150, 269] width 181 height 9
click at [87, 245] on div "Notion Clone SaaS Application Click to open Workbench" at bounding box center [150, 263] width 203 height 37
click at [87, 253] on div "Notion Clone SaaS Application" at bounding box center [150, 258] width 181 height 11
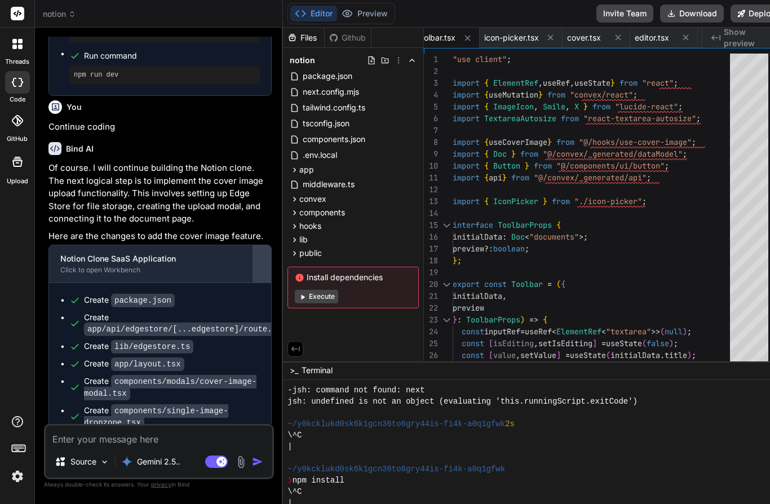
click at [254, 255] on div at bounding box center [262, 264] width 18 height 18
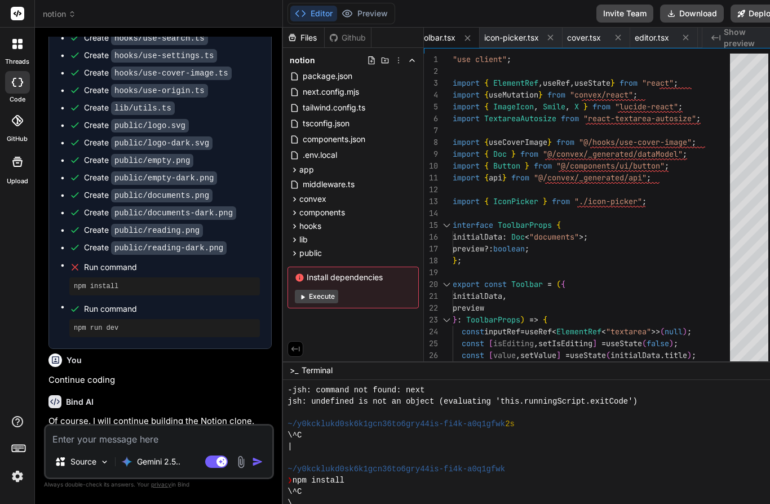
scroll to position [50, 0]
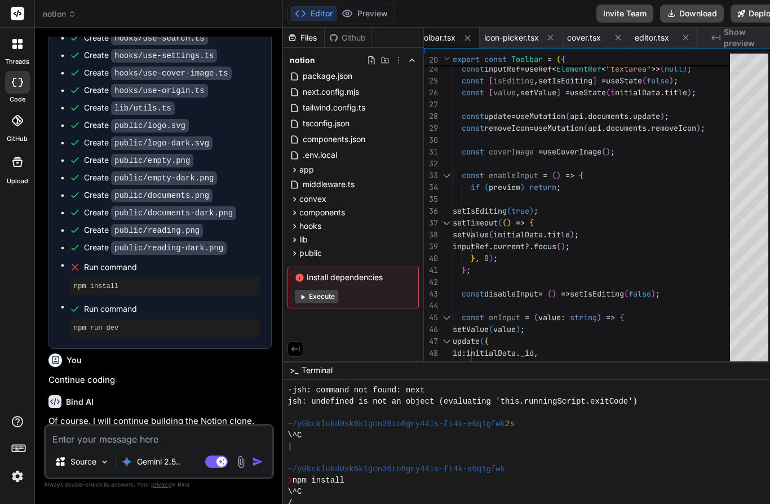
click at [313, 290] on button "Execute" at bounding box center [316, 297] width 43 height 14
type textarea "x"
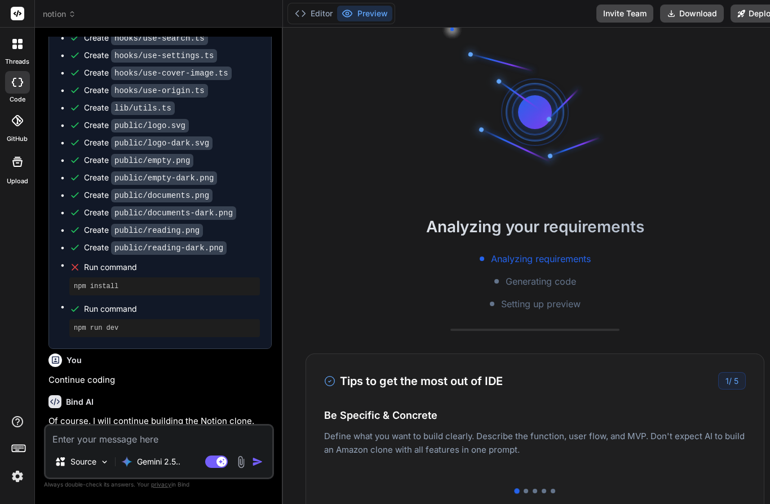
scroll to position [789, 0]
